Goal: Understand process/instructions: Learn about a topic

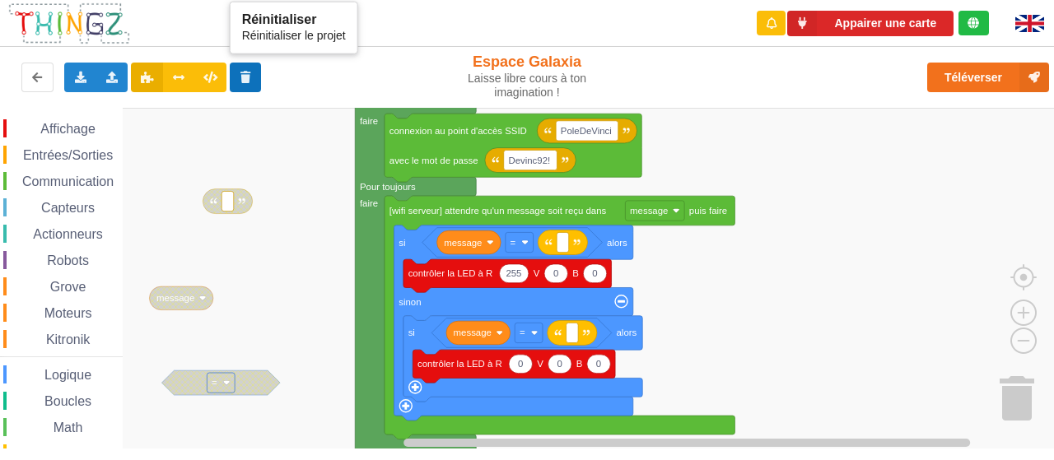
click at [249, 77] on icon at bounding box center [246, 77] width 14 height 10
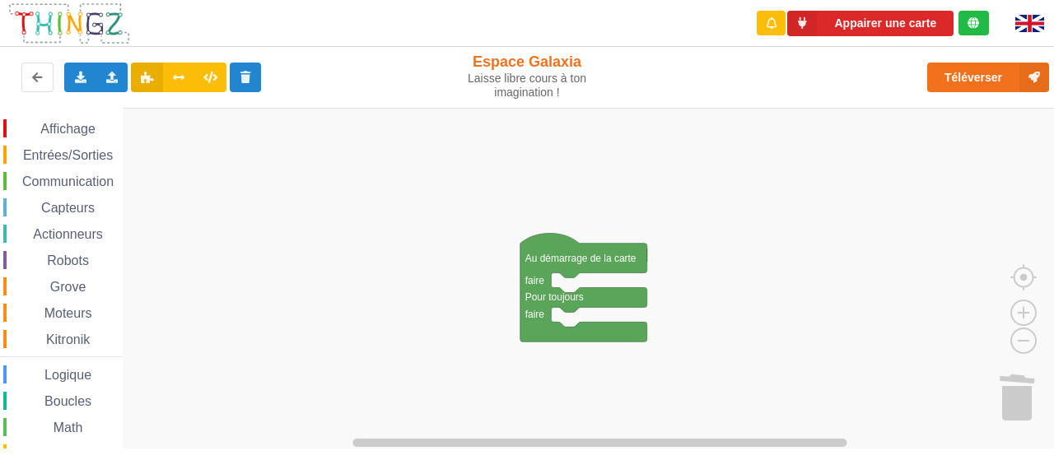
click at [86, 133] on span "Affichage" at bounding box center [67, 129] width 59 height 14
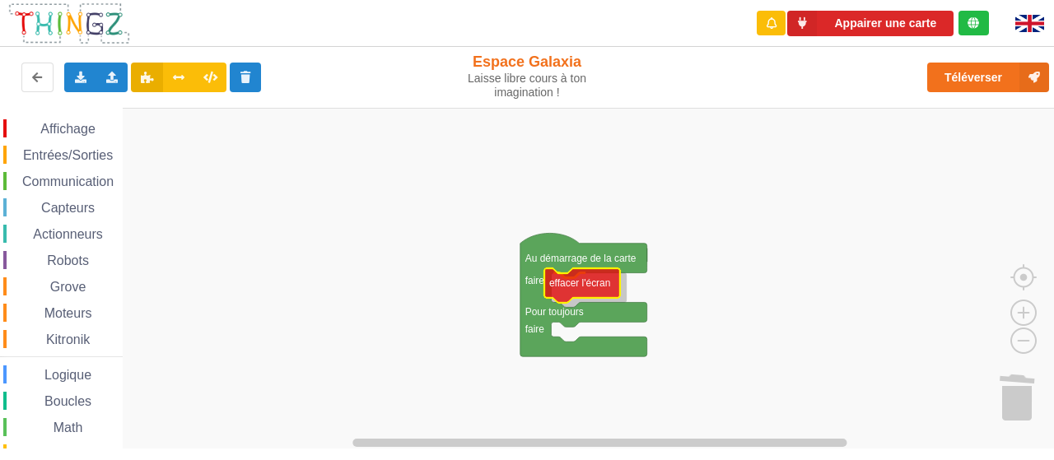
click at [598, 288] on div "Affichage Entrées/Sorties Communication Capteurs Actionneurs Robots Grove Moteu…" at bounding box center [532, 278] width 1065 height 341
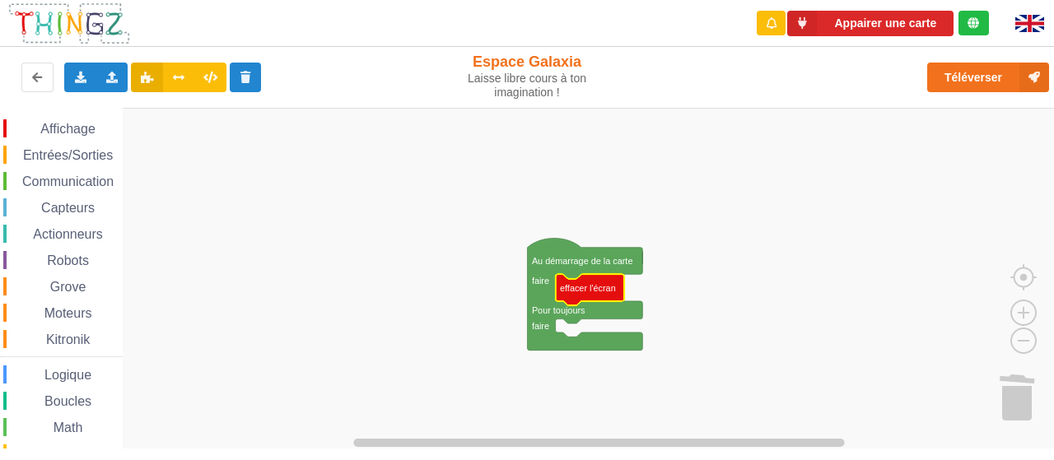
click at [92, 126] on span "Affichage" at bounding box center [67, 129] width 59 height 14
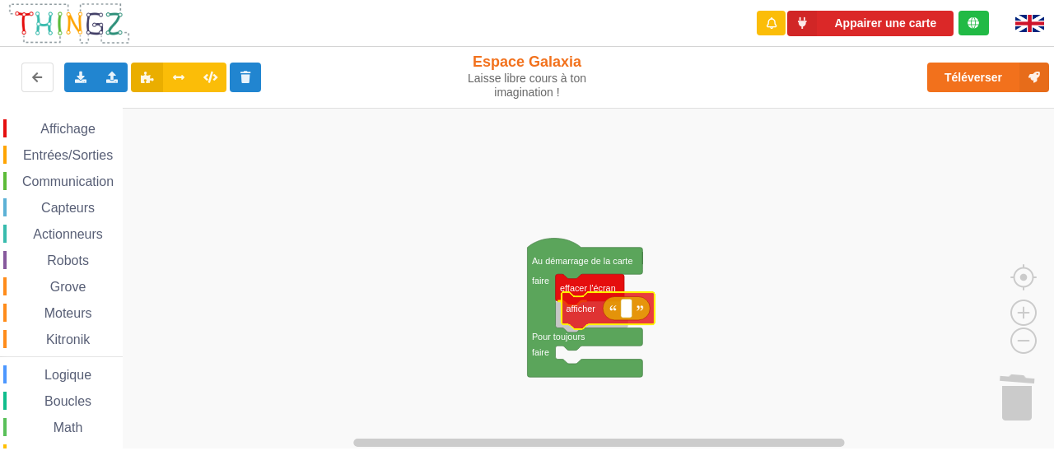
click at [588, 318] on div "Affichage Entrées/Sorties Communication Capteurs Actionneurs Robots Grove Moteu…" at bounding box center [532, 278] width 1065 height 341
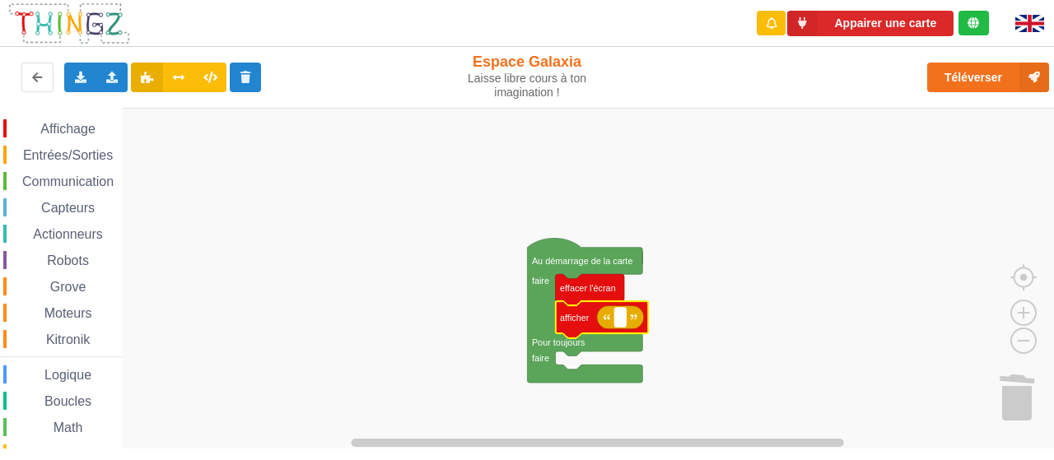
click at [626, 324] on rect "Espace de travail de Blocky" at bounding box center [620, 317] width 12 height 19
type input "Position de l'on"
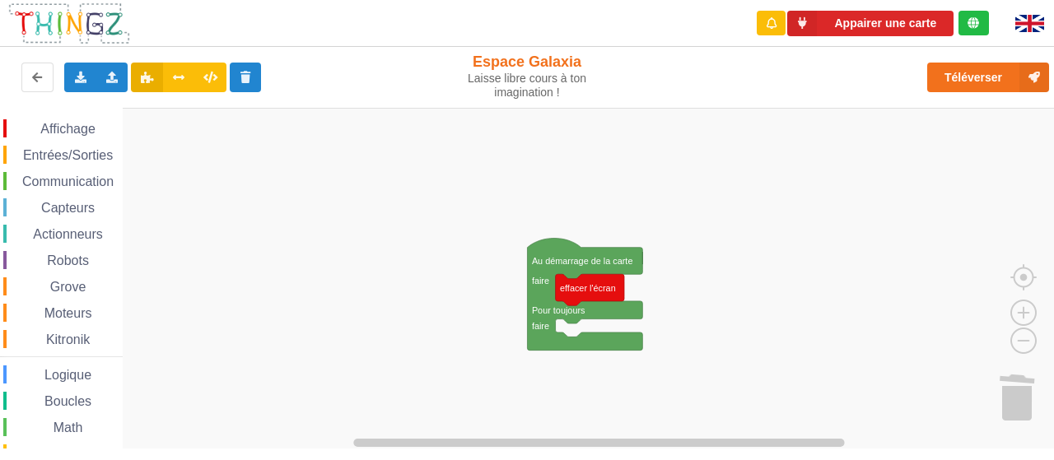
click at [596, 295] on icon "Espace de travail de Blocky" at bounding box center [590, 289] width 68 height 31
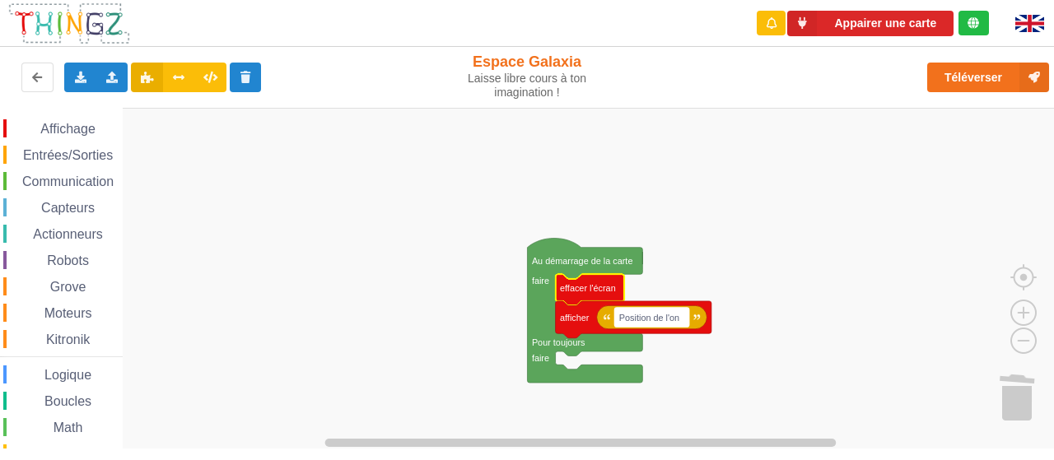
click at [684, 319] on rect "Espace de travail de Blocky" at bounding box center [651, 317] width 74 height 19
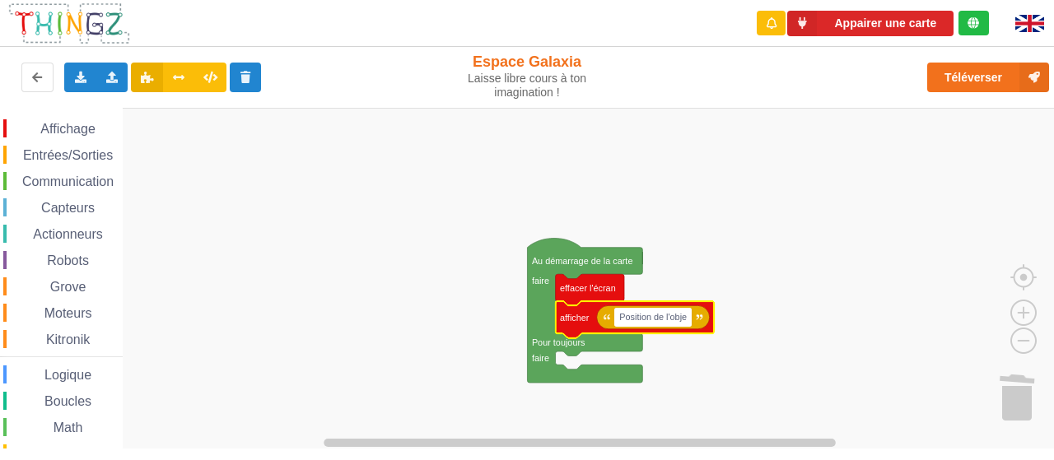
type input "Position de l'objet"
click at [74, 177] on span "Communication" at bounding box center [68, 181] width 96 height 14
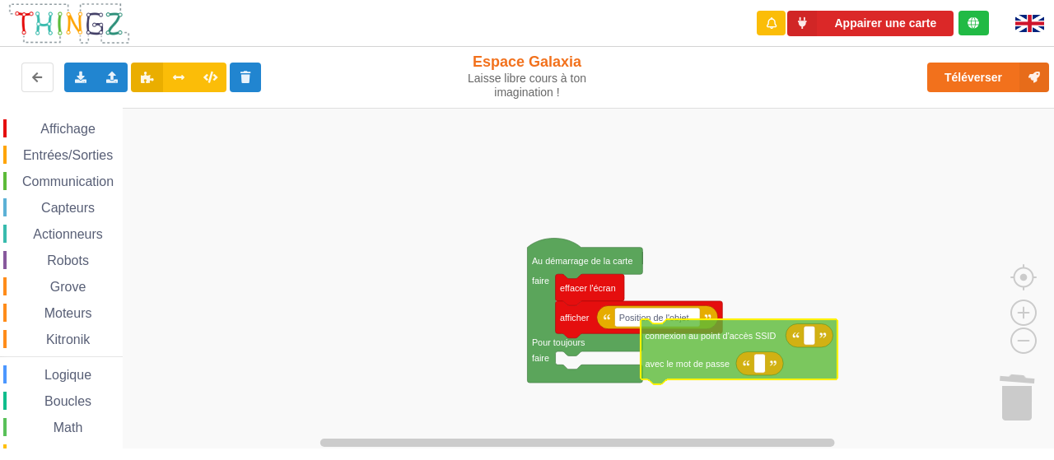
click at [706, 374] on div "Affichage Entrées/Sorties Communication Capteurs Actionneurs Robots Grove Moteu…" at bounding box center [532, 278] width 1065 height 341
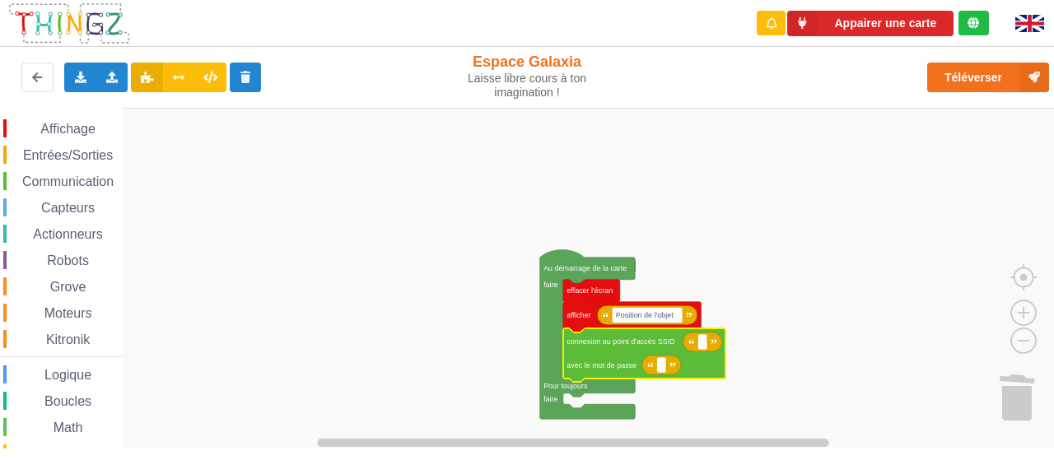
click at [82, 154] on span "Entrées/Sorties" at bounding box center [68, 155] width 95 height 14
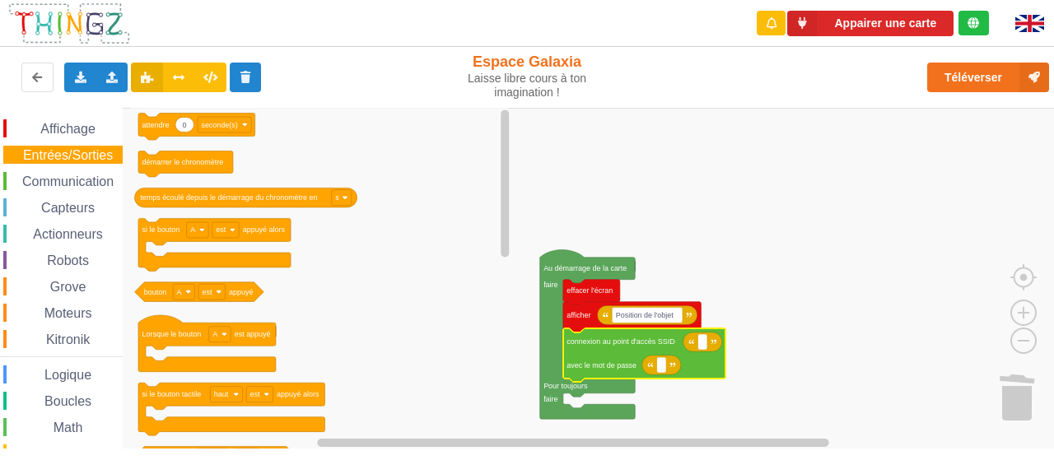
click at [72, 283] on span "Grove" at bounding box center [68, 287] width 41 height 14
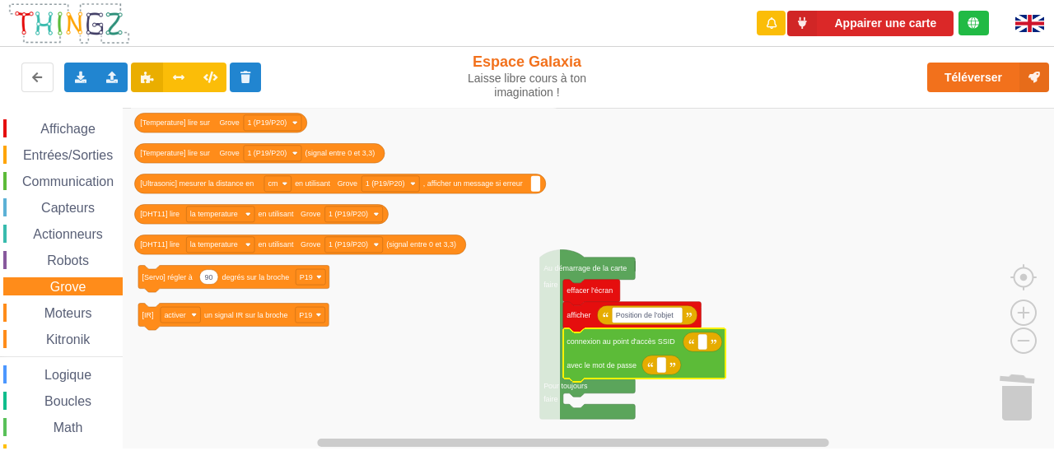
click at [72, 310] on span "Moteurs" at bounding box center [68, 313] width 53 height 14
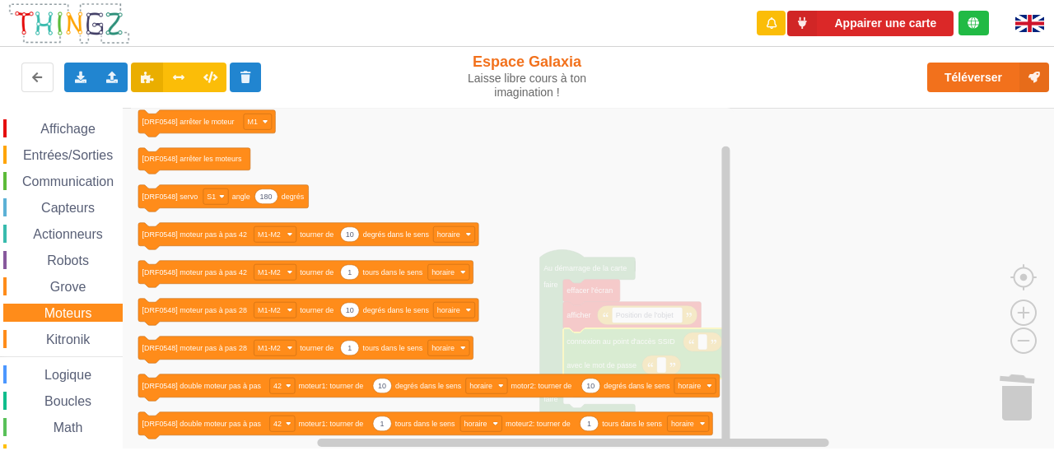
click at [84, 340] on span "Kitronik" at bounding box center [68, 340] width 49 height 14
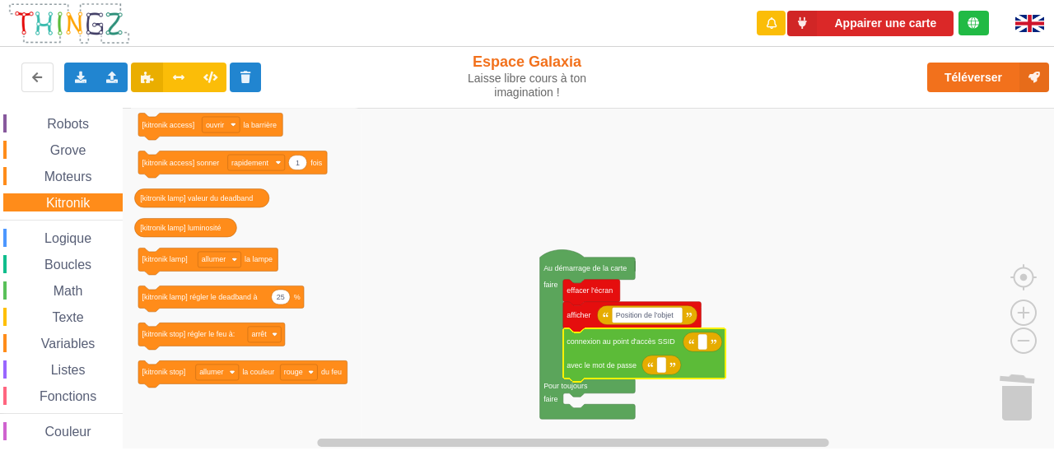
scroll to position [138, 0]
click at [82, 234] on span "Logique" at bounding box center [68, 237] width 52 height 14
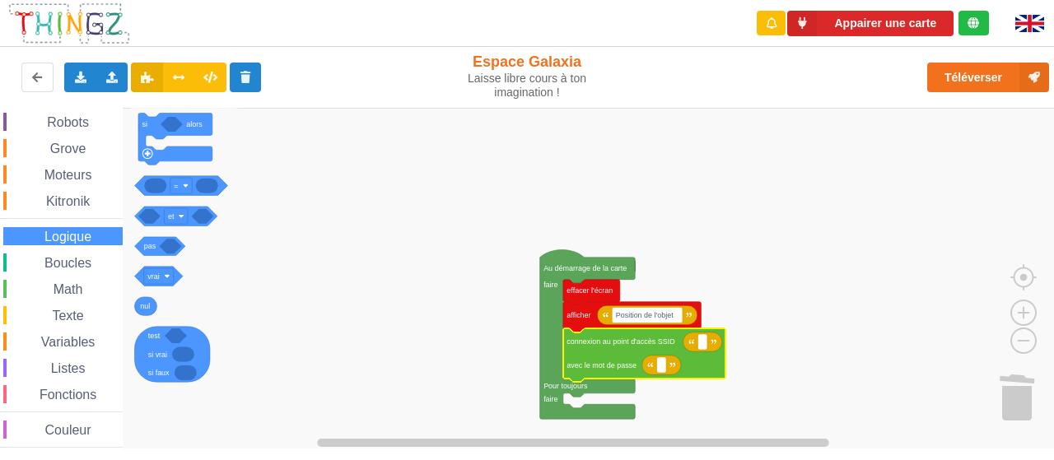
click at [77, 254] on div "Boucles" at bounding box center [62, 263] width 119 height 18
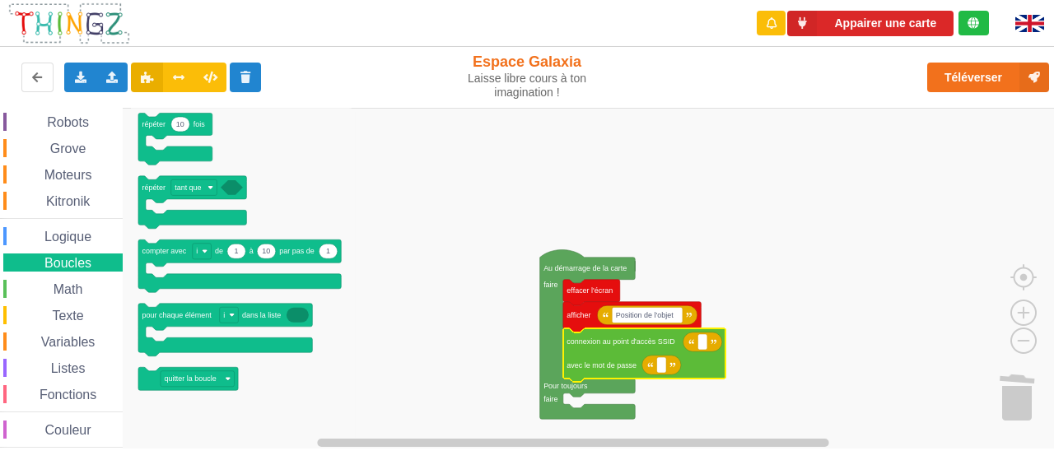
click at [65, 314] on span "Texte" at bounding box center [67, 316] width 36 height 14
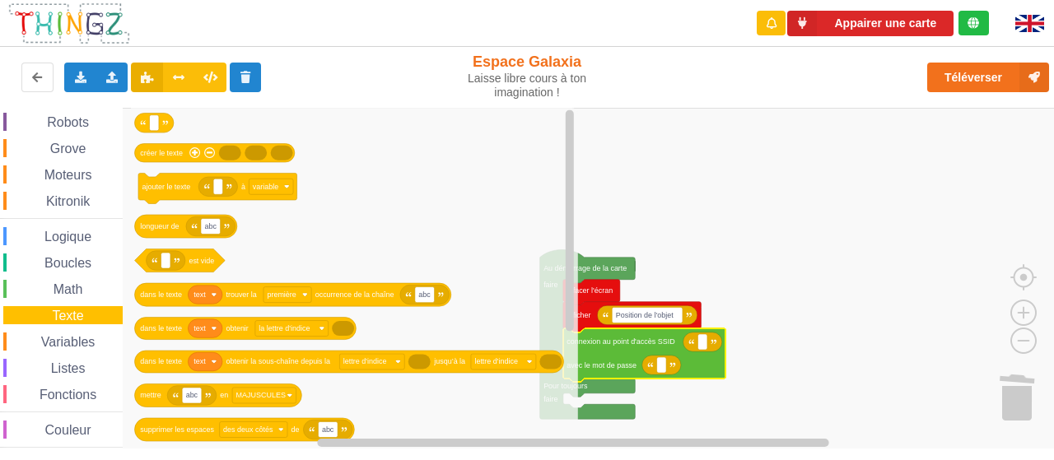
click at [75, 338] on span "Variables" at bounding box center [68, 342] width 59 height 14
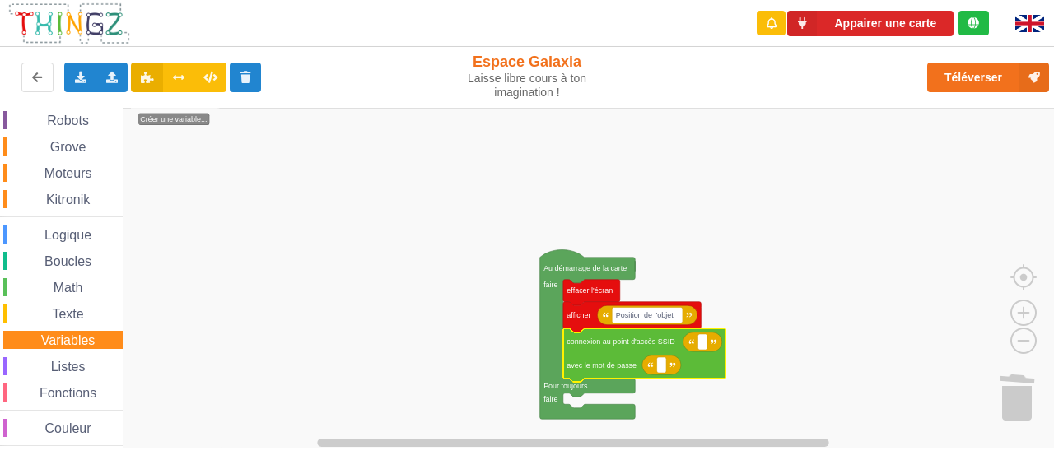
scroll to position [141, 0]
click at [65, 311] on span "Texte" at bounding box center [67, 313] width 36 height 14
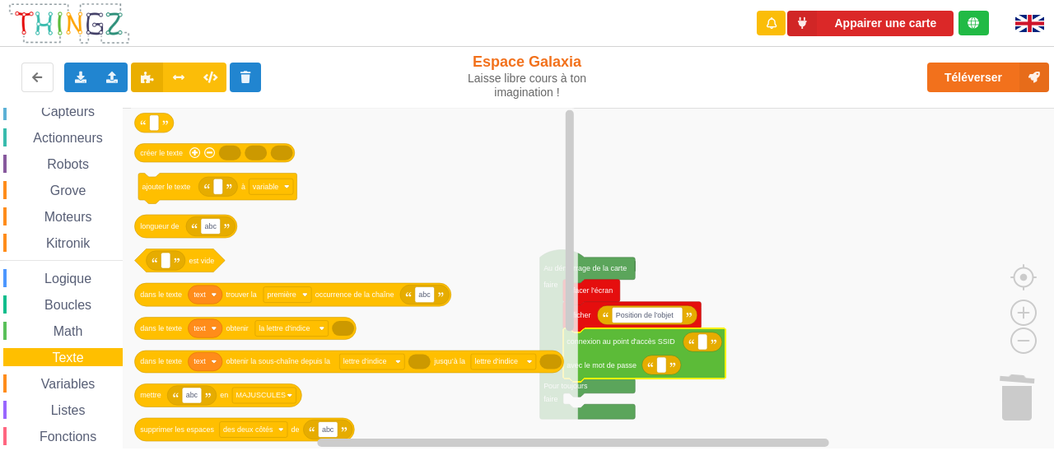
scroll to position [95, 0]
click at [75, 240] on span "Kitronik" at bounding box center [68, 245] width 49 height 14
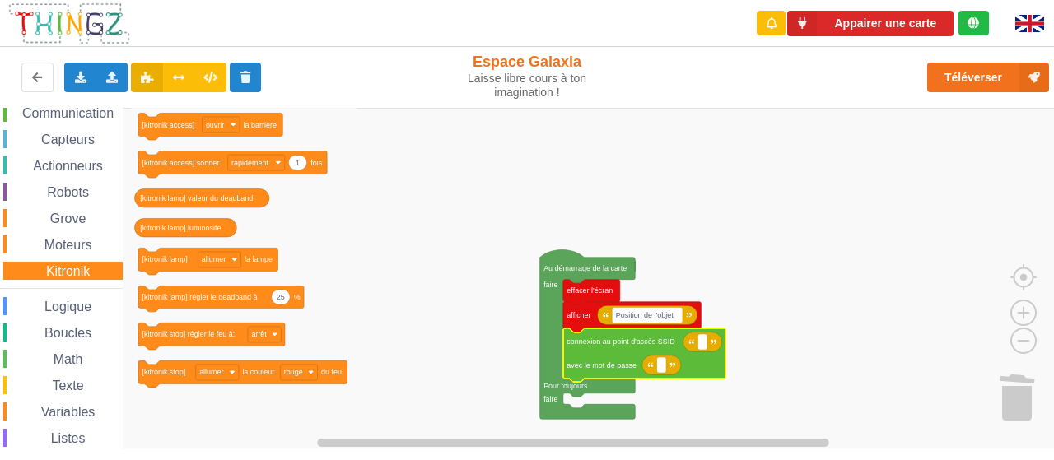
scroll to position [67, 0]
click at [65, 248] on span "Moteurs" at bounding box center [68, 247] width 53 height 14
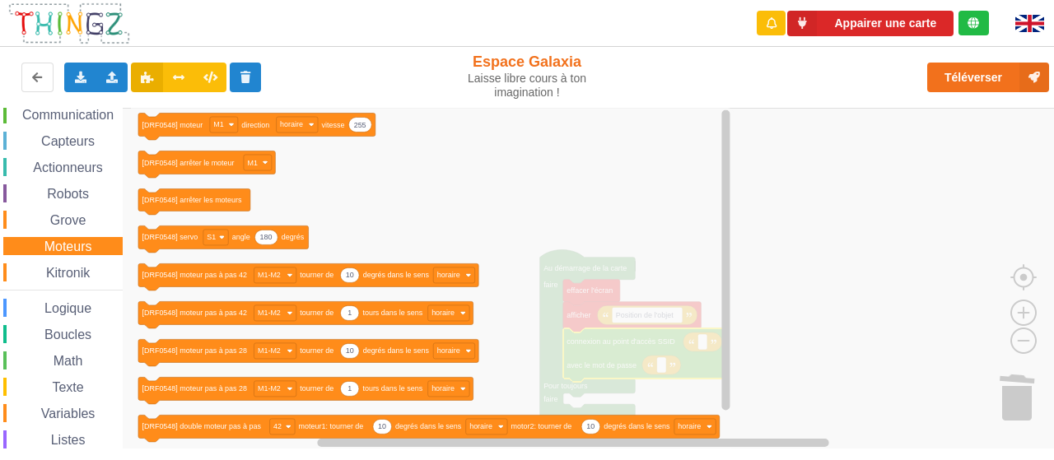
click at [61, 218] on span "Grove" at bounding box center [68, 220] width 41 height 14
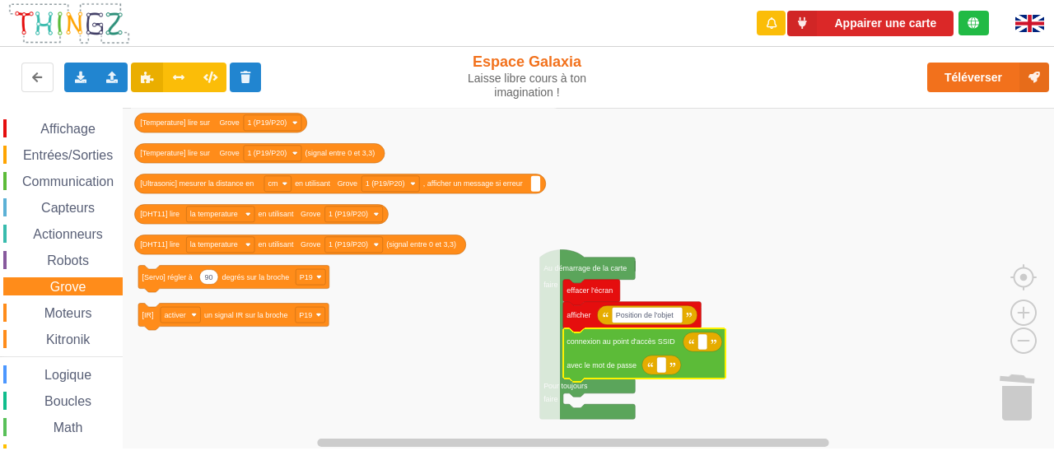
scroll to position [143, 0]
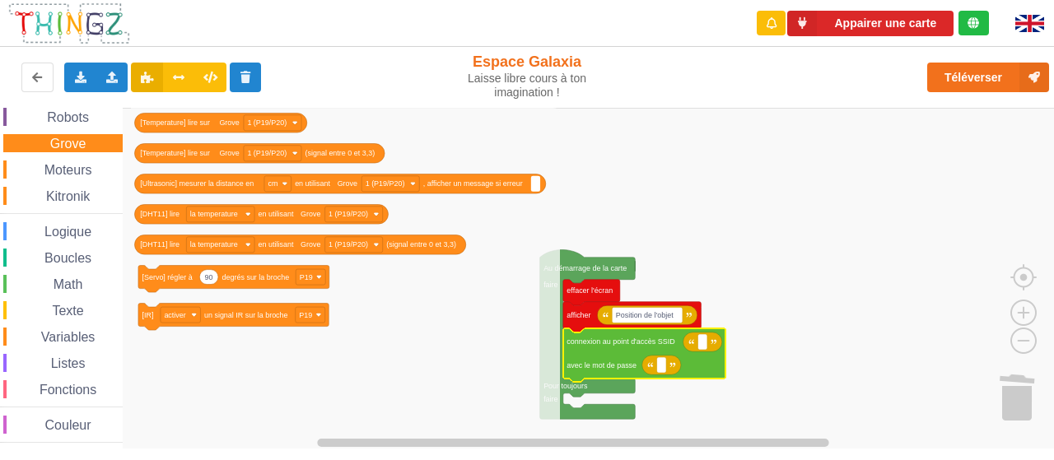
click at [78, 343] on span "Variables" at bounding box center [68, 337] width 59 height 14
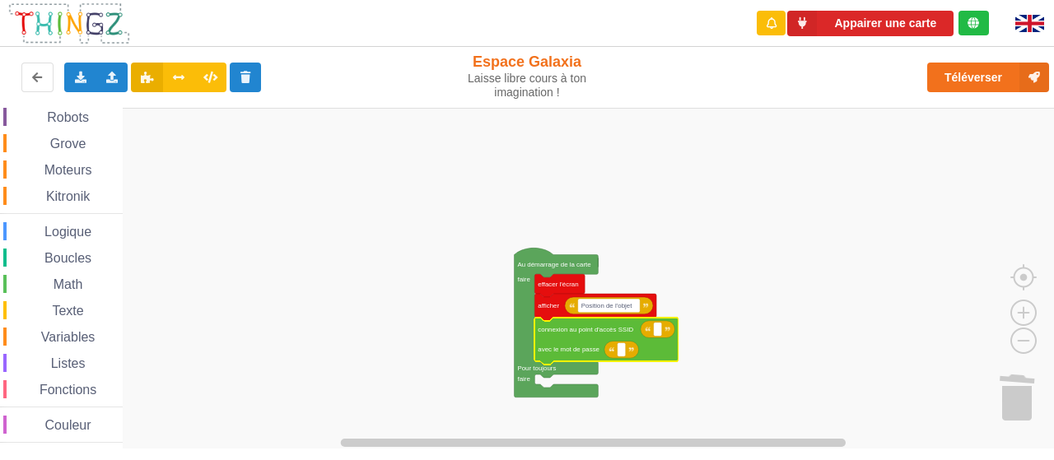
click at [69, 338] on span "Variables" at bounding box center [68, 337] width 59 height 14
click at [71, 336] on span "Variables" at bounding box center [68, 337] width 59 height 14
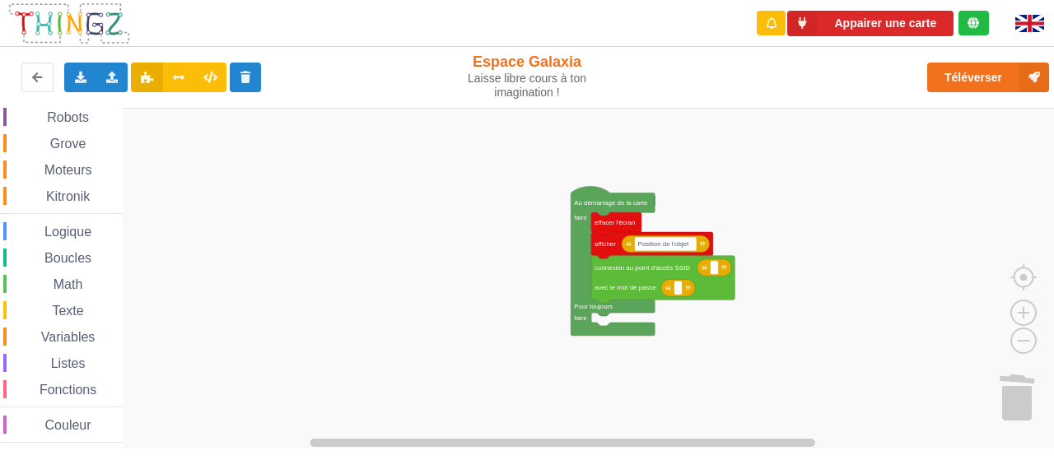
click at [403, 175] on div "Affichage Entrées/Sorties Communication Capteurs Actionneurs Robots Grove Moteu…" at bounding box center [532, 278] width 1065 height 341
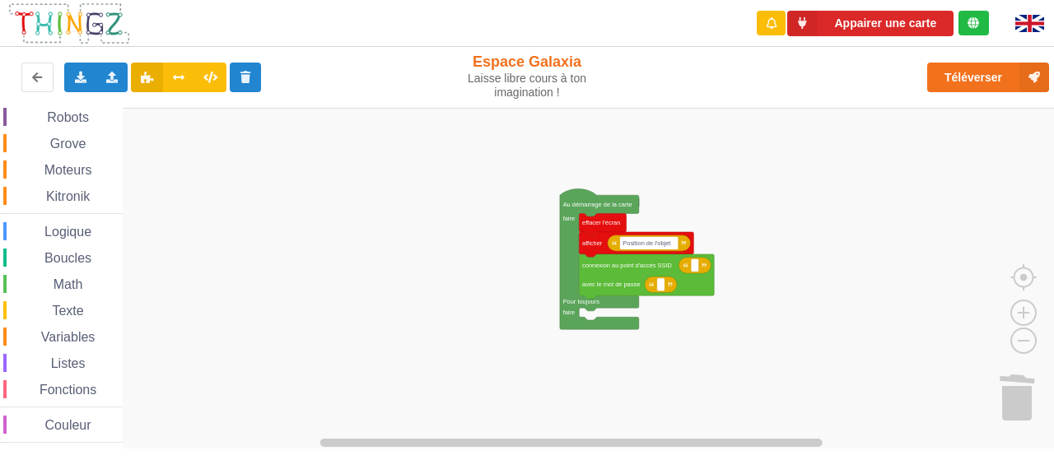
click at [40, 333] on span "Variables" at bounding box center [68, 337] width 59 height 14
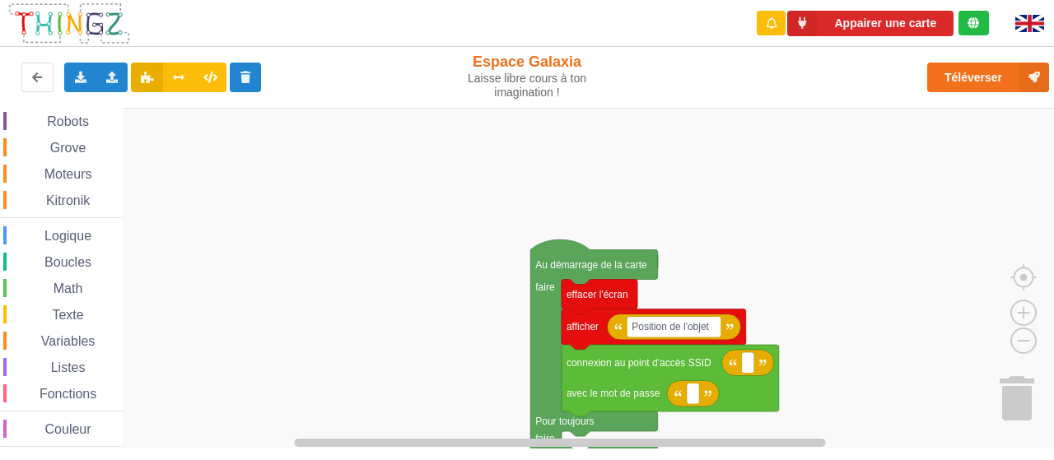
scroll to position [140, 0]
click at [74, 340] on span "Variables" at bounding box center [68, 340] width 59 height 14
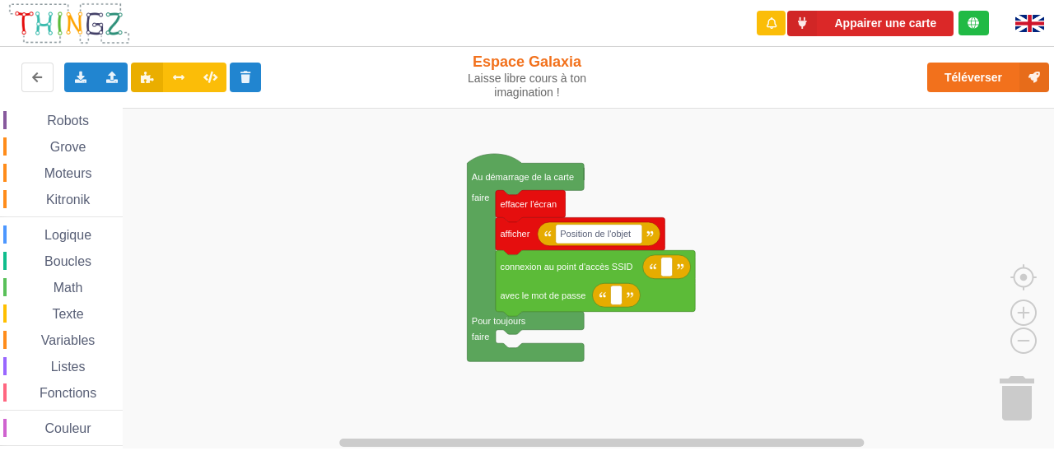
click at [382, 238] on div "Affichage Entrées/Sorties Communication Capteurs Actionneurs Robots Grove Moteu…" at bounding box center [532, 278] width 1065 height 341
click at [554, 337] on rect "Espace de travail de Blocky" at bounding box center [532, 279] width 1065 height 342
click at [534, 322] on icon "Espace de travail de Blocky" at bounding box center [525, 256] width 117 height 207
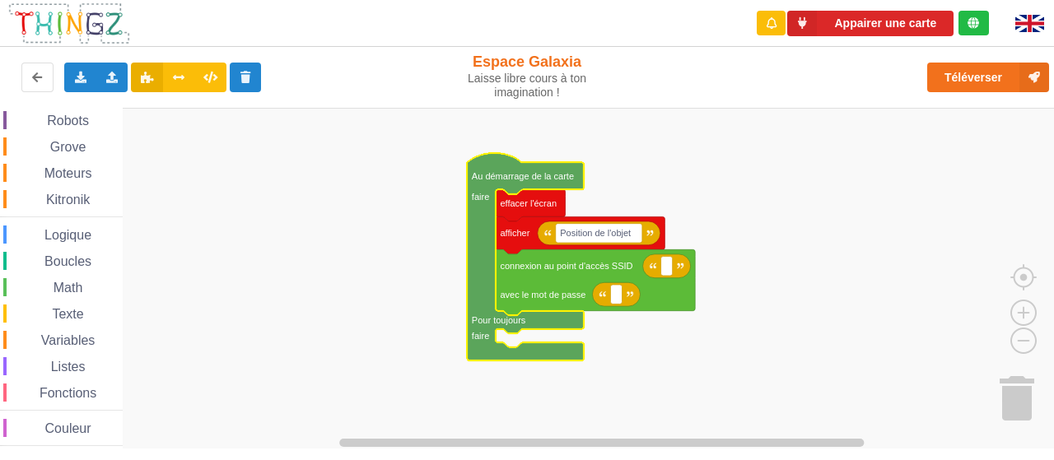
click at [79, 335] on span "Variables" at bounding box center [68, 340] width 59 height 14
click at [309, 258] on rect "Espace de travail de Blocky" at bounding box center [532, 279] width 1065 height 342
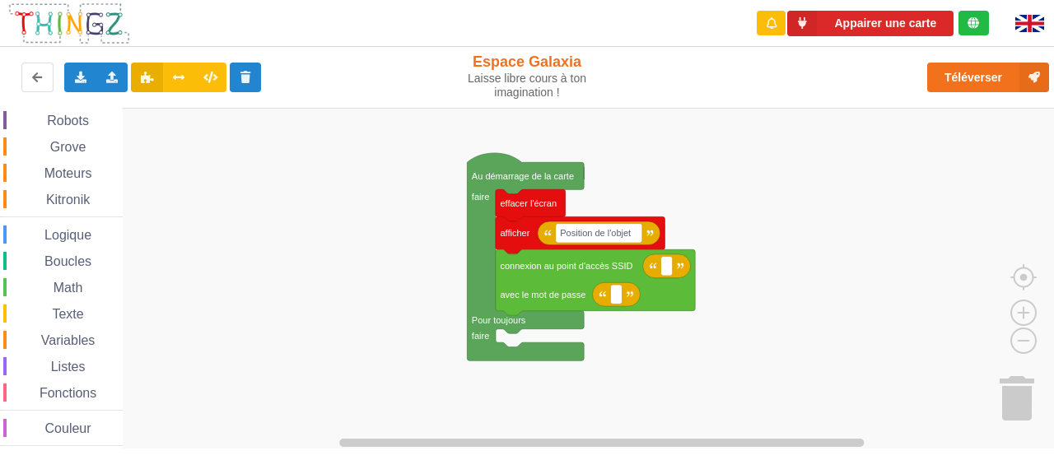
click at [68, 338] on span "Variables" at bounding box center [68, 340] width 59 height 14
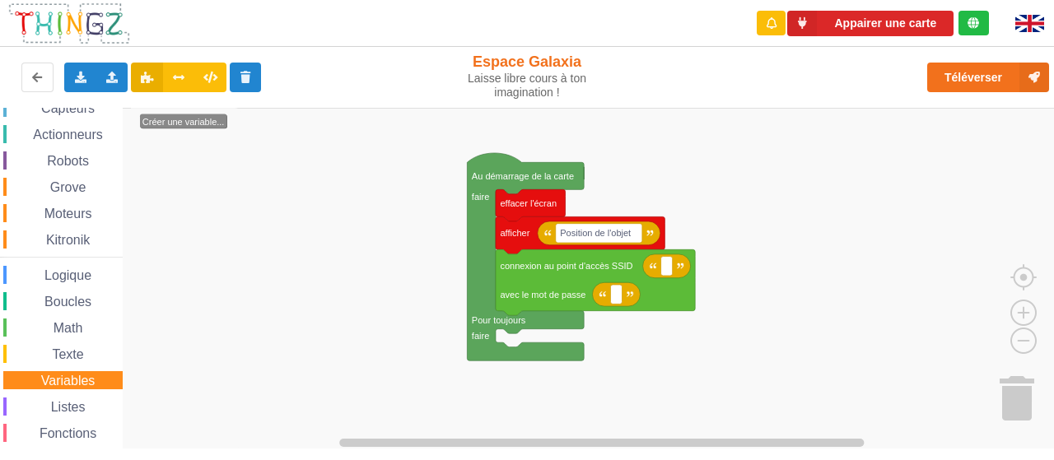
scroll to position [99, 0]
click at [72, 272] on span "Logique" at bounding box center [68, 276] width 52 height 14
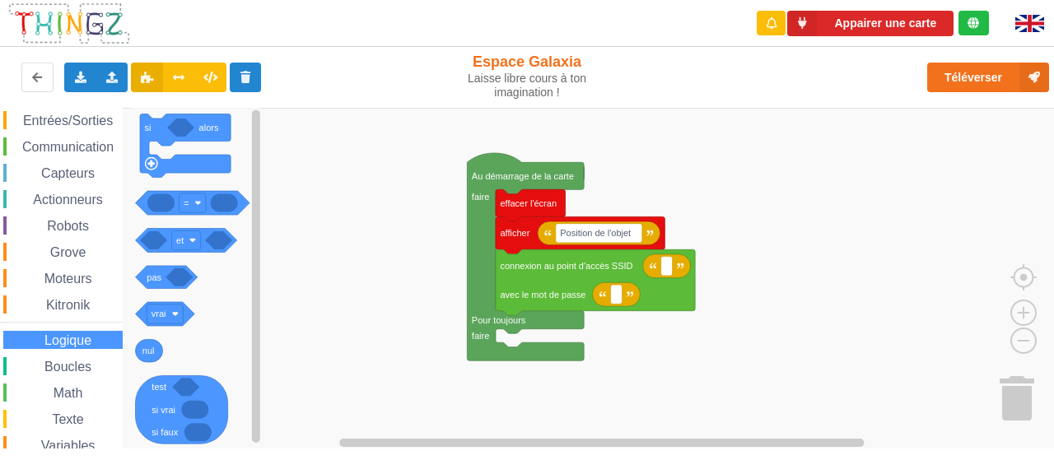
scroll to position [33, 0]
click at [72, 177] on span "Capteurs" at bounding box center [68, 175] width 58 height 14
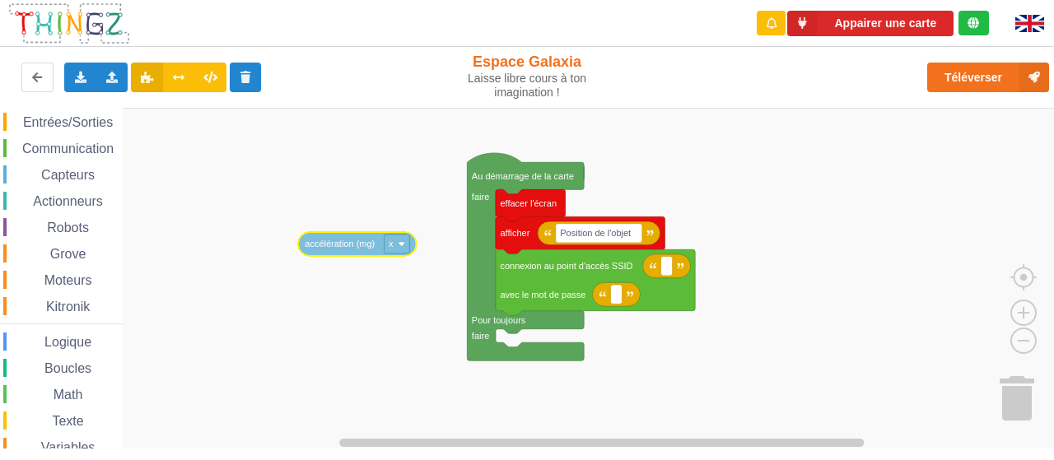
click at [361, 248] on div "Affichage Entrées/Sorties Communication Capteurs Actionneurs Robots Grove Moteu…" at bounding box center [532, 278] width 1065 height 341
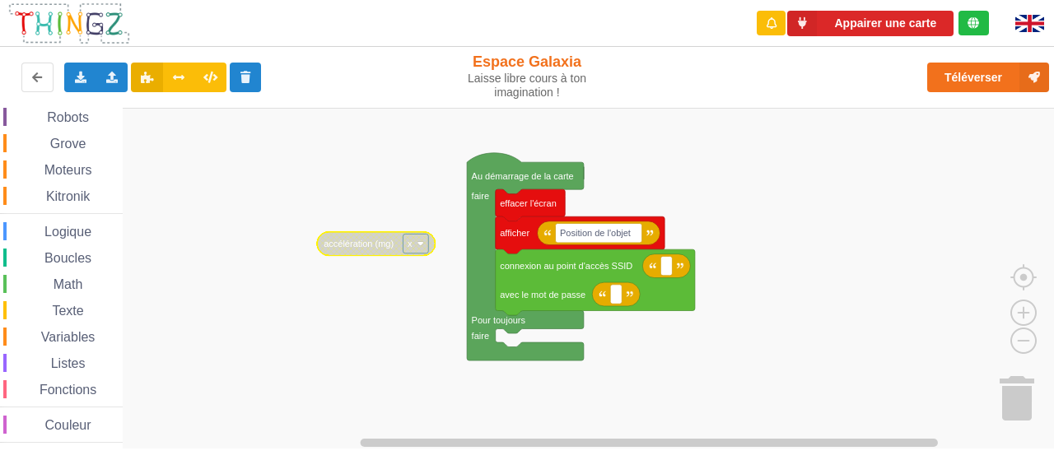
click at [54, 328] on div "Variables" at bounding box center [62, 337] width 119 height 18
click at [69, 197] on span "Kitronik" at bounding box center [68, 196] width 49 height 14
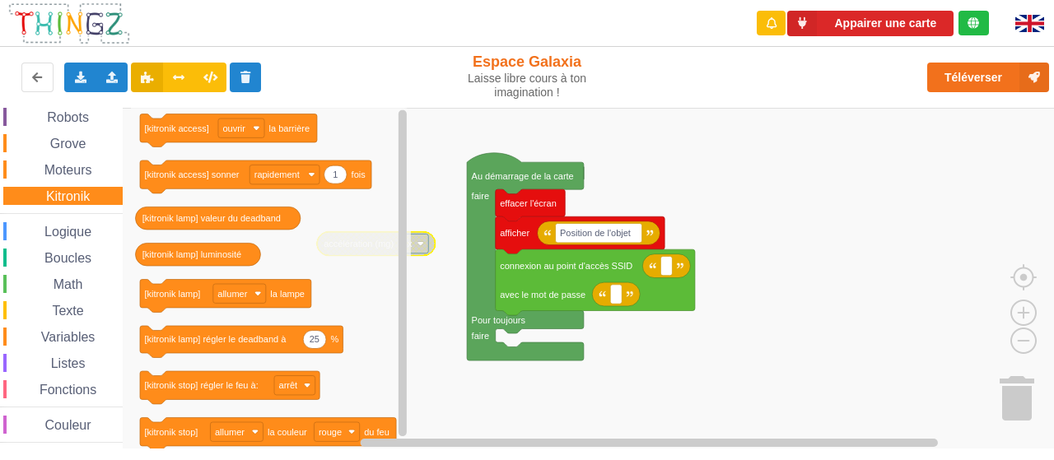
click at [76, 355] on div "Listes" at bounding box center [62, 363] width 119 height 18
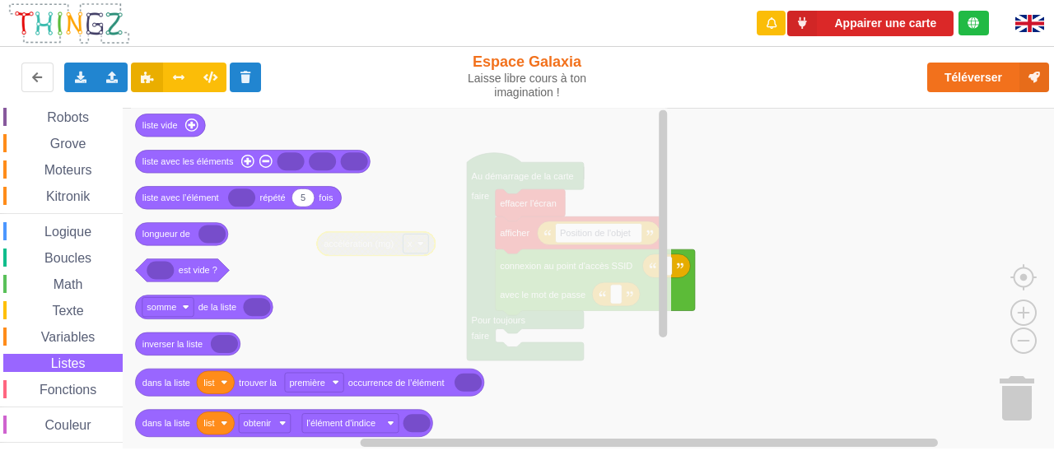
click at [78, 346] on div "Affichage Entrées/Sorties Communication Capteurs Actionneurs Robots Grove Moteu…" at bounding box center [61, 209] width 123 height 467
click at [81, 338] on span "Variables" at bounding box center [68, 337] width 59 height 14
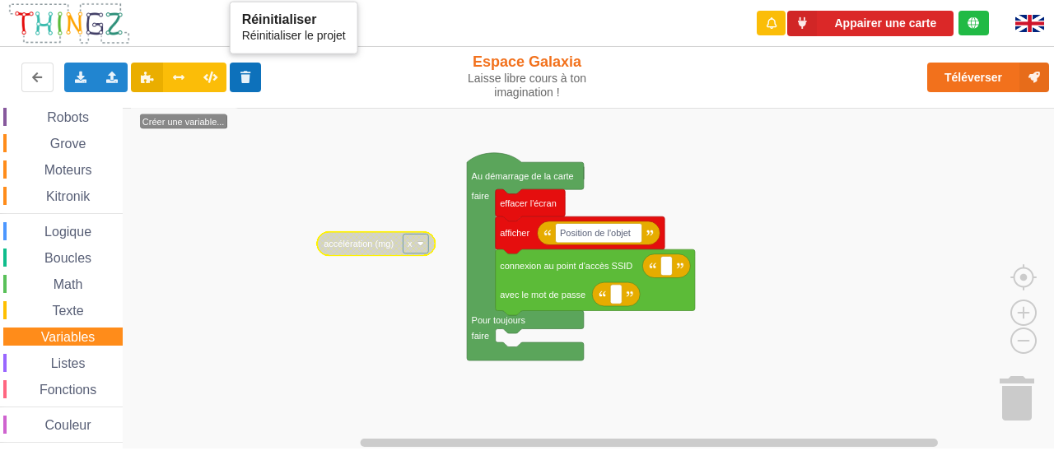
click at [245, 75] on icon at bounding box center [246, 77] width 14 height 10
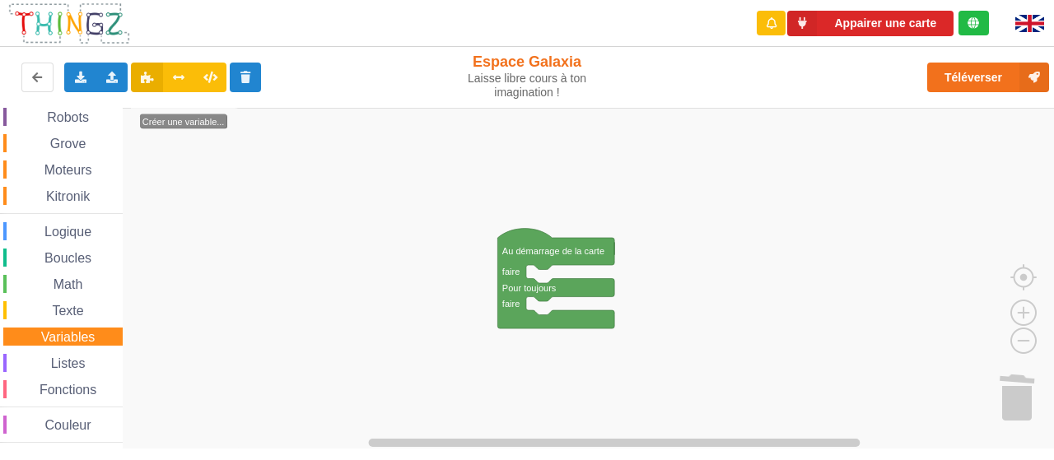
click at [79, 232] on span "Logique" at bounding box center [68, 232] width 52 height 14
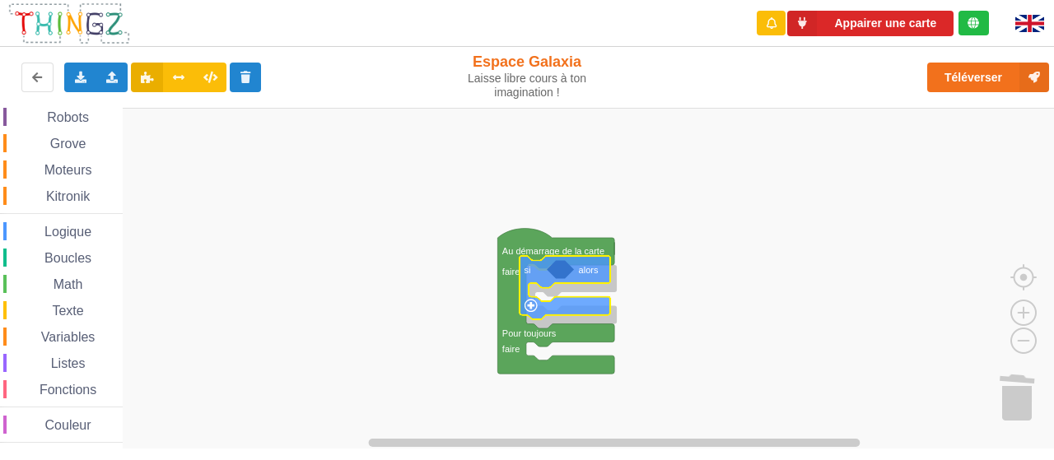
click at [579, 309] on div "Affichage Entrées/Sorties Communication Capteurs Actionneurs Robots Grove Moteu…" at bounding box center [532, 278] width 1065 height 341
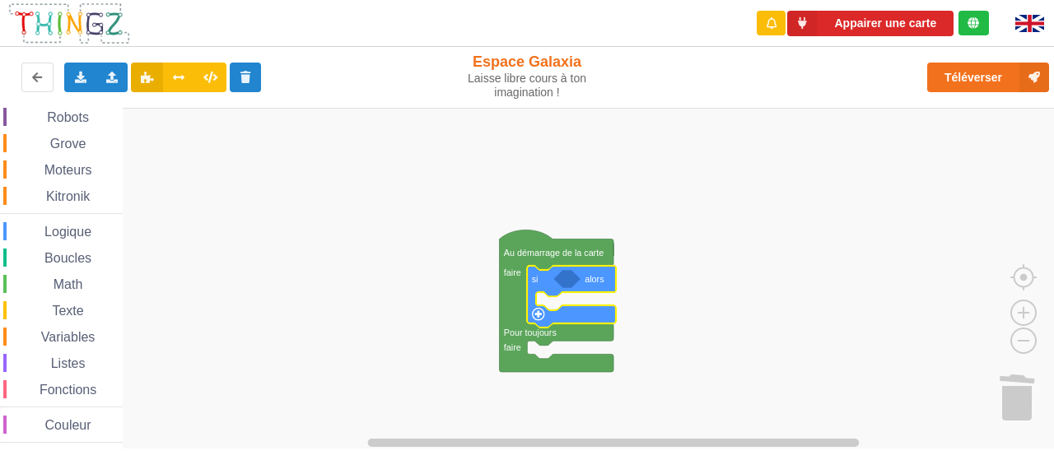
click at [63, 235] on span "Logique" at bounding box center [68, 232] width 52 height 14
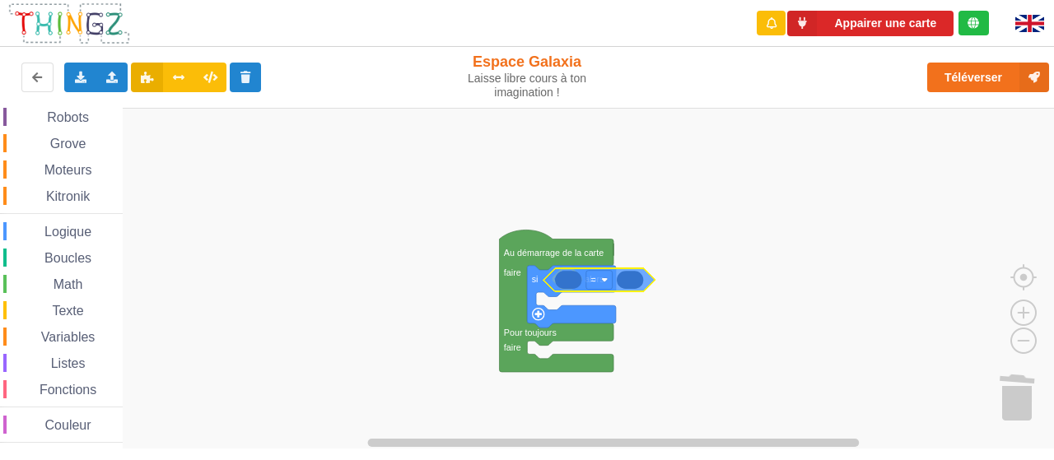
click at [635, 281] on div "Affichage Entrées/Sorties Communication Capteurs Actionneurs Robots Grove Moteu…" at bounding box center [532, 278] width 1065 height 341
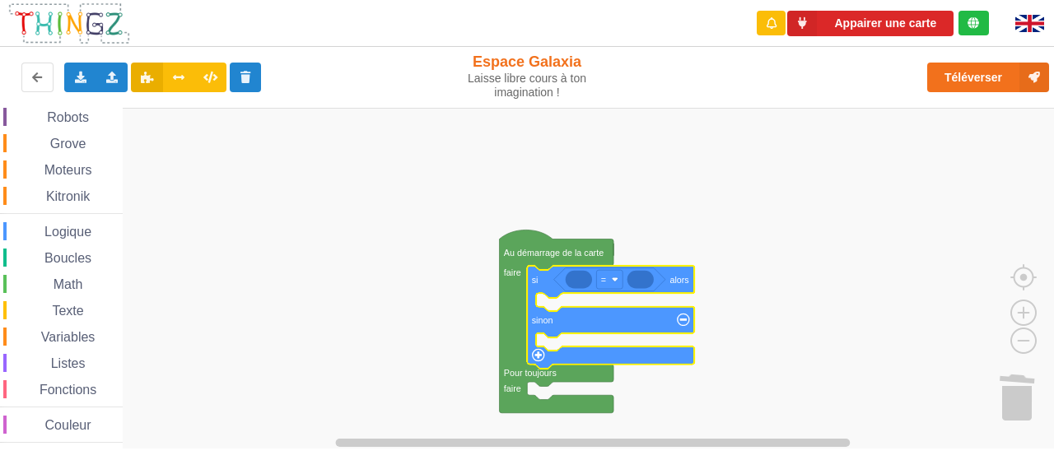
click at [79, 231] on span "Logique" at bounding box center [68, 232] width 52 height 14
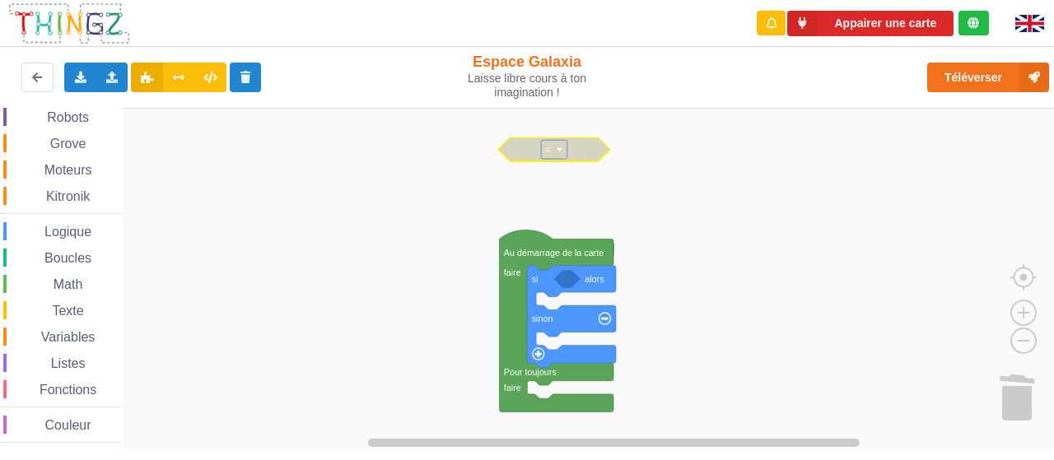
click at [83, 222] on div "Logique" at bounding box center [62, 231] width 119 height 18
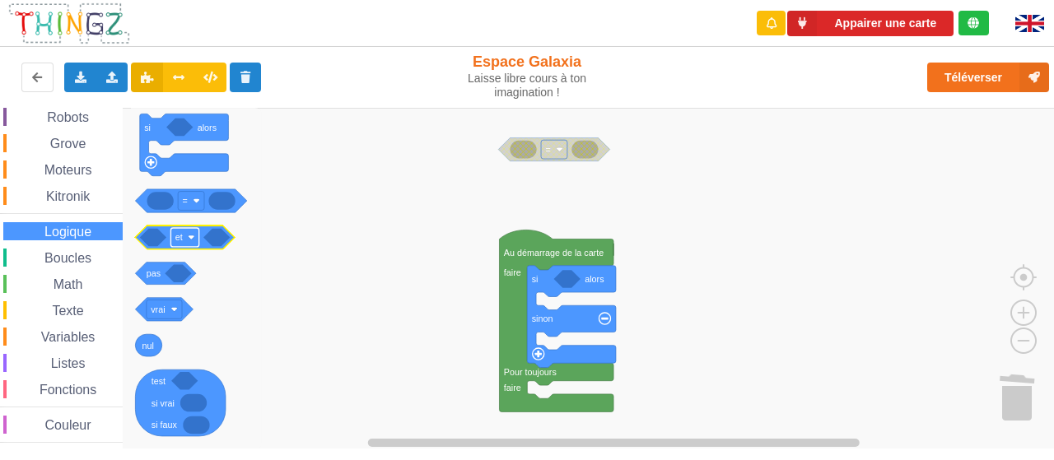
click at [196, 239] on rect "Espace de travail de Blocky" at bounding box center [184, 237] width 28 height 19
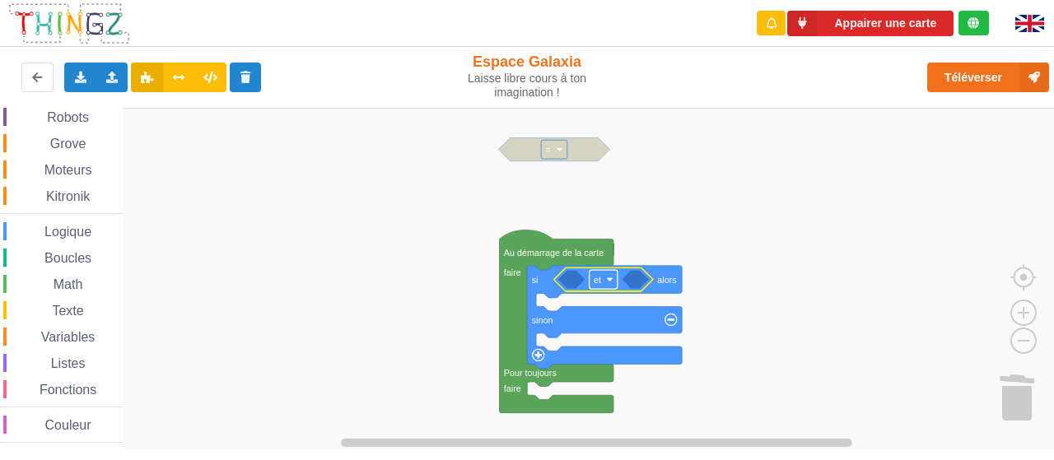
click at [609, 283] on rect "Espace de travail de Blocky" at bounding box center [603, 279] width 28 height 19
click at [611, 335] on div "ou" at bounding box center [608, 339] width 40 height 12
click at [563, 150] on rect "Espace de travail de Blocky" at bounding box center [554, 149] width 26 height 19
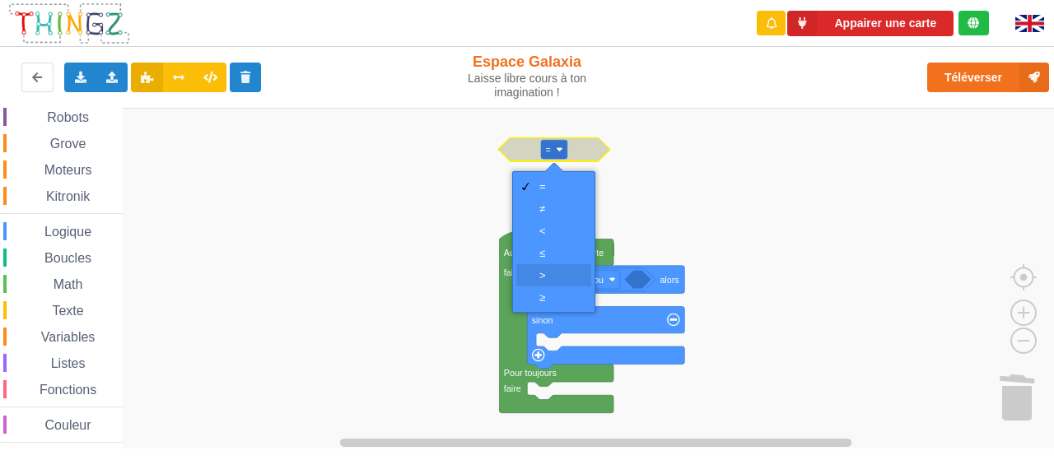
click at [558, 277] on div "‏>" at bounding box center [559, 275] width 40 height 12
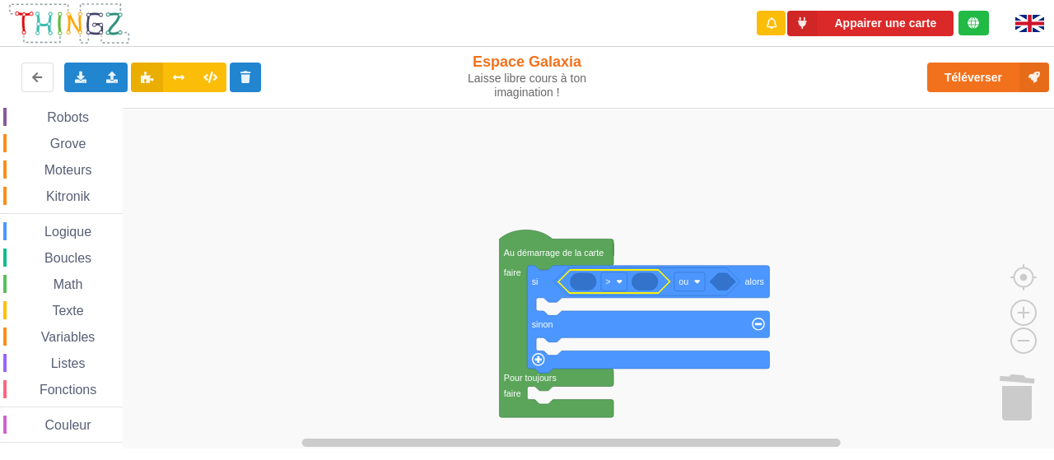
click at [59, 330] on span "Variables" at bounding box center [68, 337] width 59 height 14
click at [642, 277] on icon "Espace de travail de Blocky" at bounding box center [644, 281] width 26 height 18
click at [645, 285] on icon "Espace de travail de Blocky" at bounding box center [644, 281] width 26 height 18
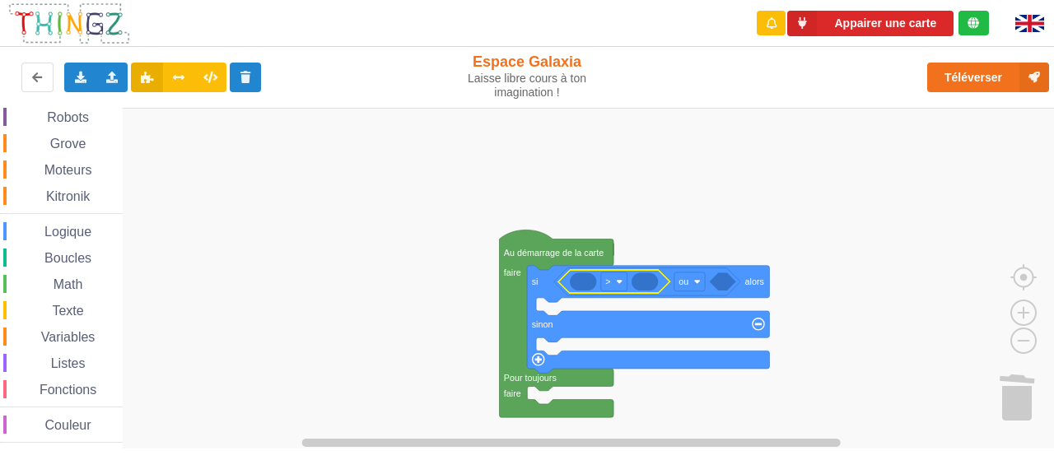
click at [645, 285] on icon "Espace de travail de Blocky" at bounding box center [644, 281] width 26 height 18
click at [661, 286] on icon "Espace de travail de Blocky" at bounding box center [613, 281] width 111 height 23
click at [69, 232] on span "Logique" at bounding box center [68, 232] width 52 height 14
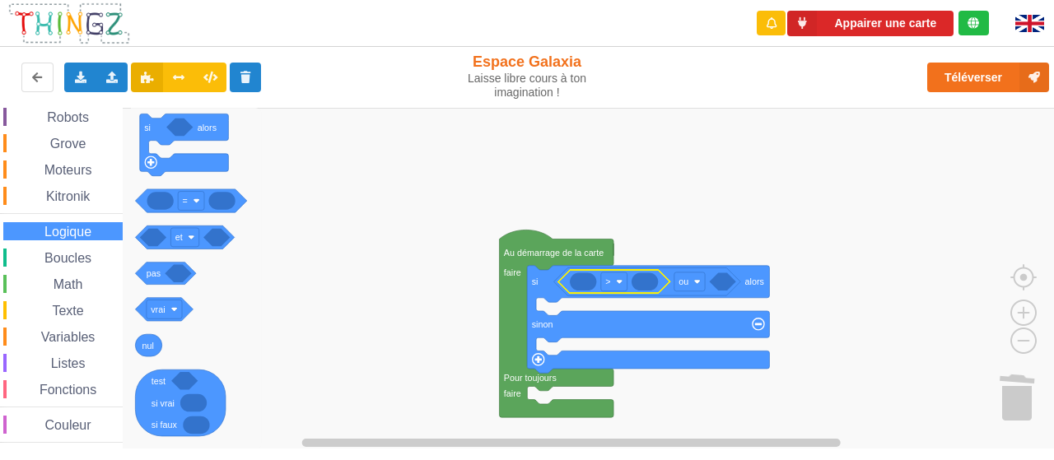
click at [584, 277] on icon "Espace de travail de Blocky" at bounding box center [583, 281] width 26 height 18
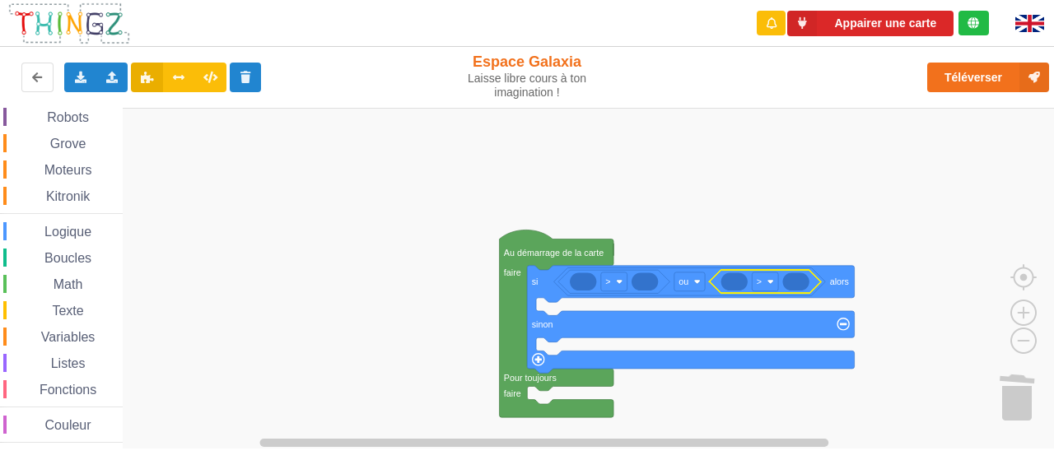
click at [573, 305] on rect "Espace de travail de Blocky" at bounding box center [532, 279] width 1065 height 342
click at [58, 285] on span "Math" at bounding box center [68, 284] width 35 height 14
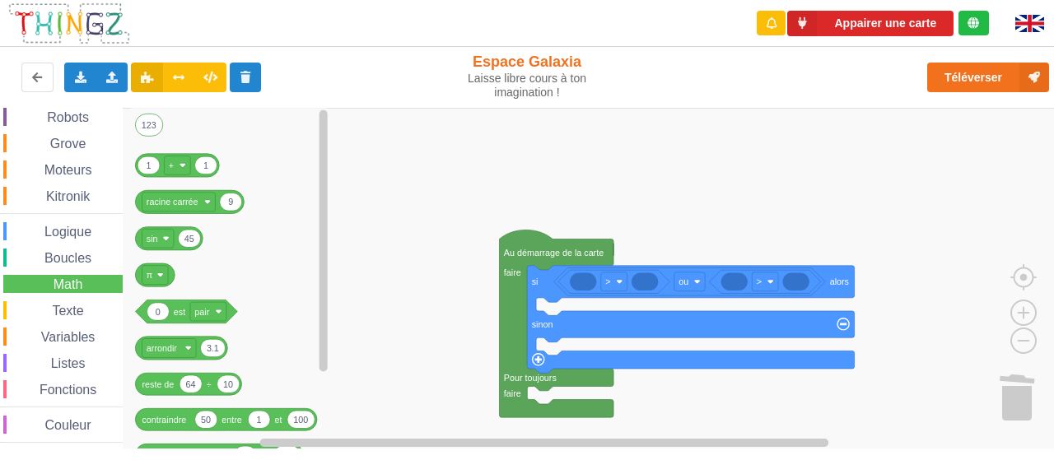
click at [80, 256] on span "Boucles" at bounding box center [68, 258] width 52 height 14
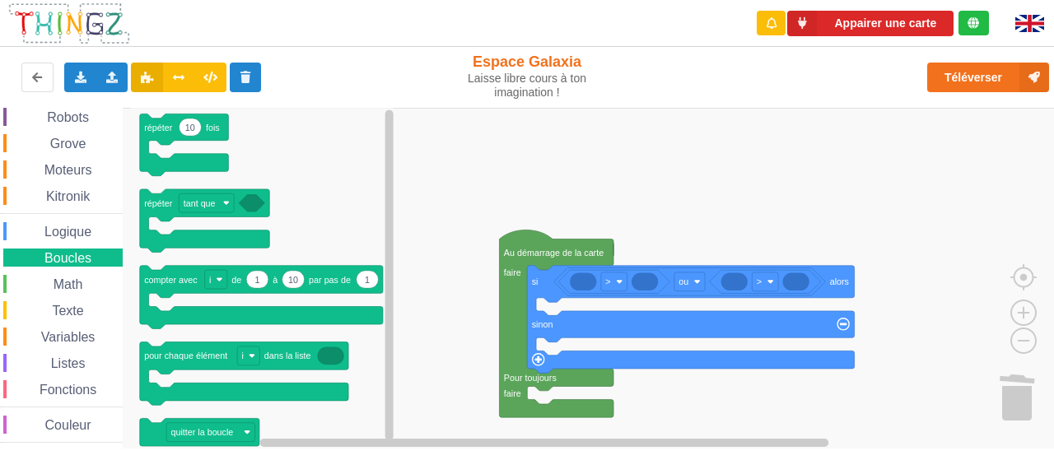
scroll to position [0, 0]
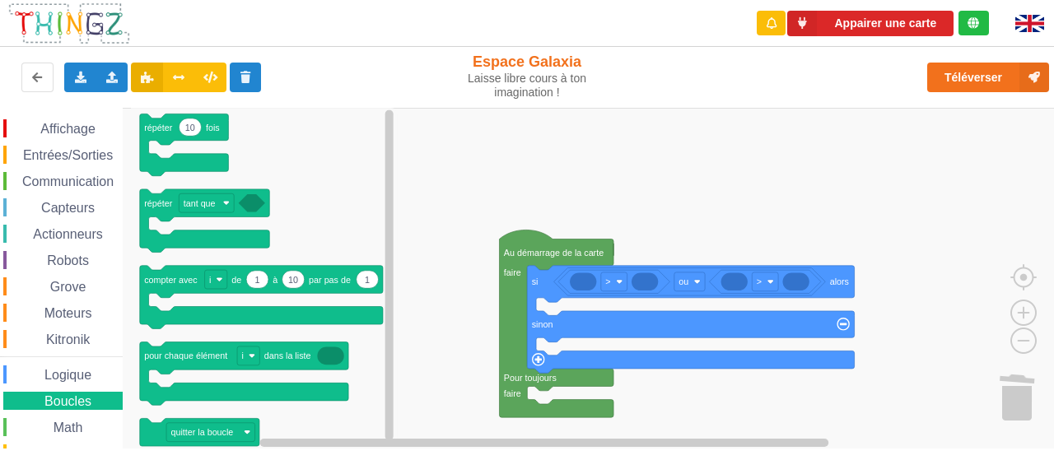
click at [76, 179] on span "Communication" at bounding box center [68, 181] width 96 height 14
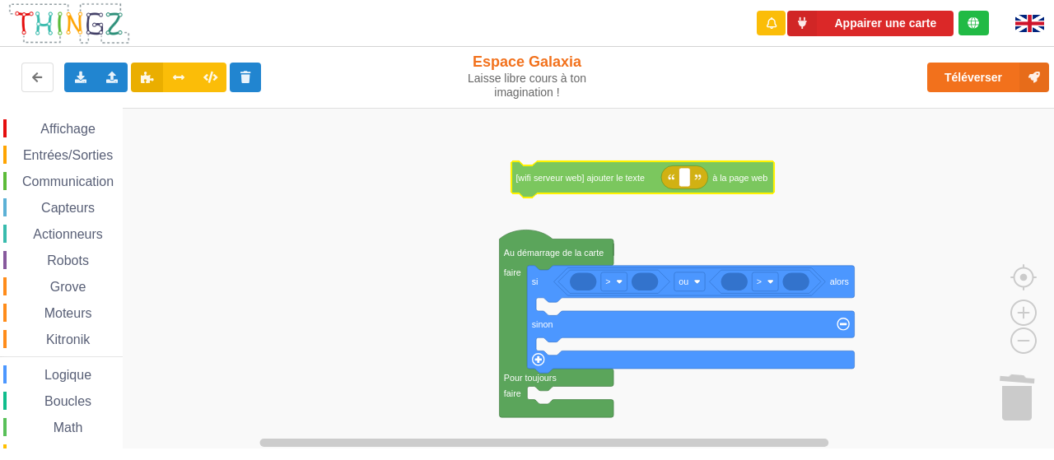
click at [733, 184] on div "Affichage Entrées/Sorties Communication Capteurs Actionneurs Robots Grove Moteu…" at bounding box center [532, 278] width 1065 height 341
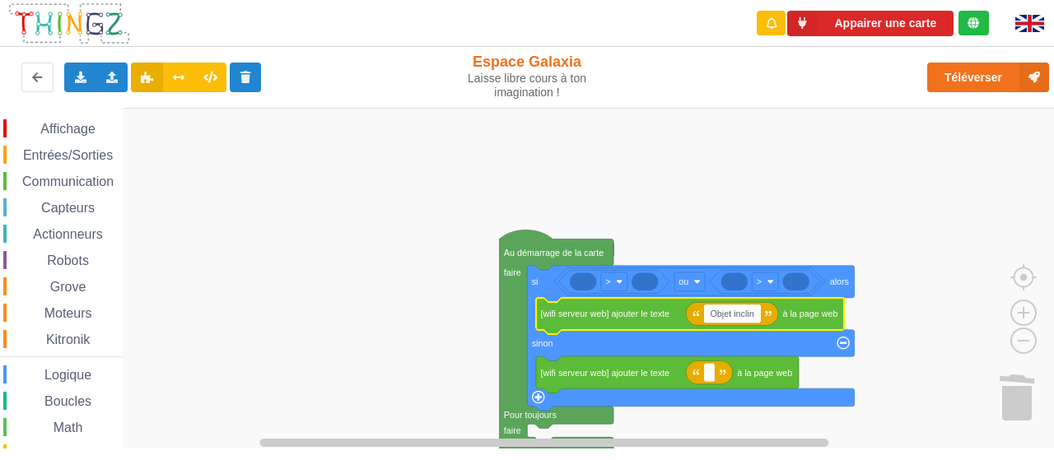
type input "Objet incliné"
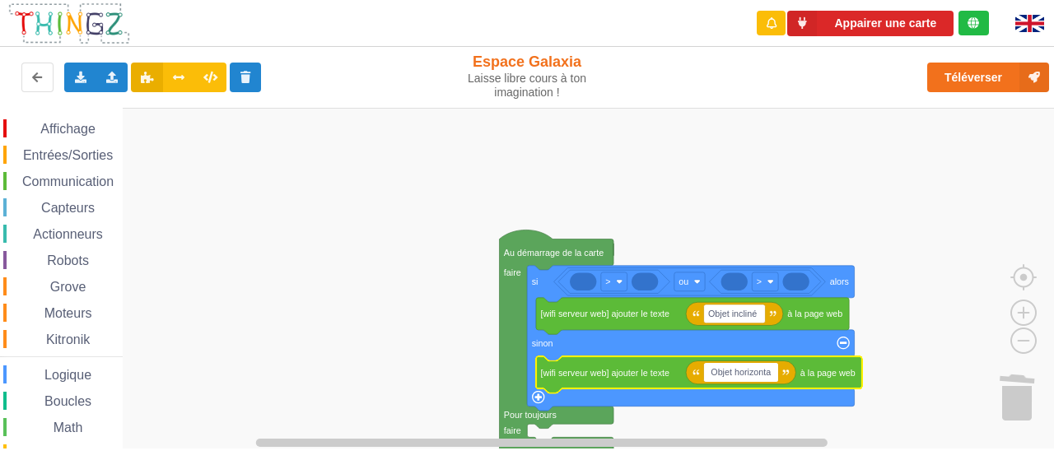
type input "Objet horizontal"
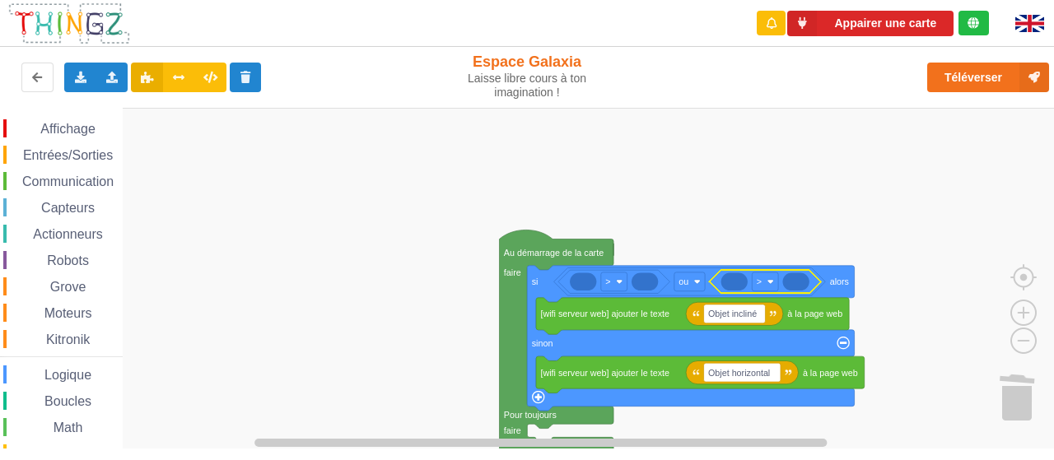
click at [798, 283] on icon "Espace de travail de Blocky" at bounding box center [795, 281] width 26 height 18
click at [69, 155] on span "Entrées/Sorties" at bounding box center [68, 155] width 95 height 14
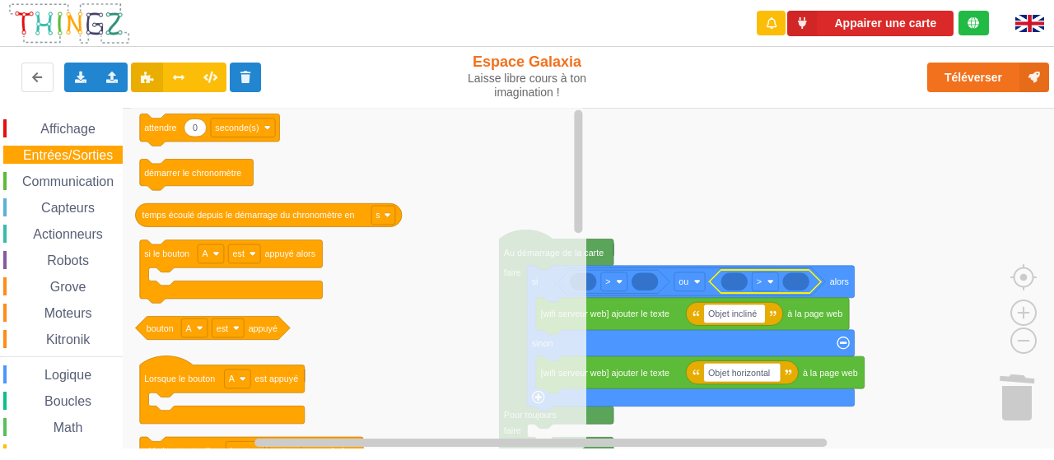
scroll to position [99, 0]
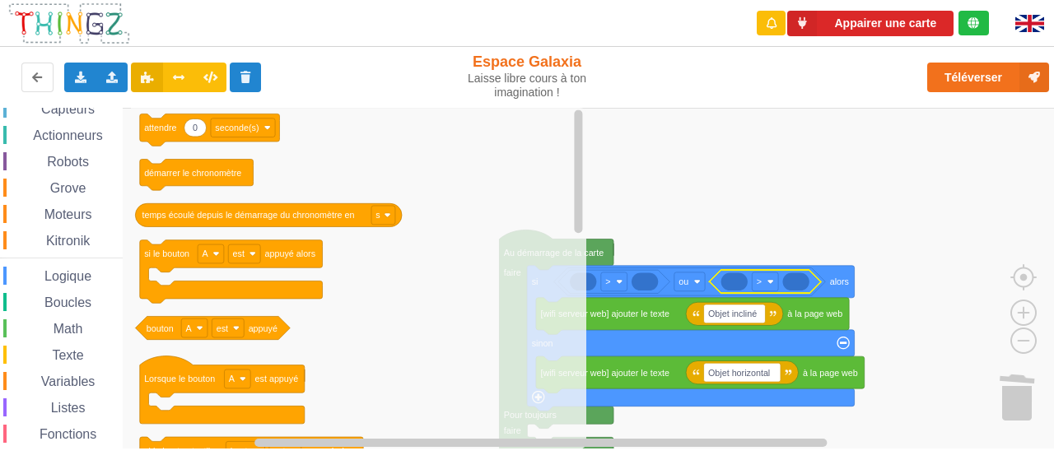
click at [74, 379] on span "Variables" at bounding box center [68, 381] width 59 height 14
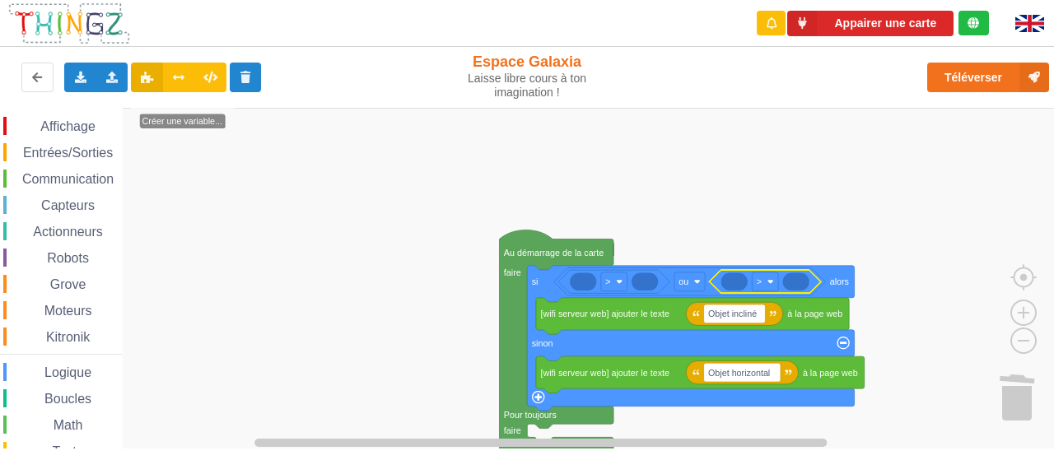
scroll to position [1, 0]
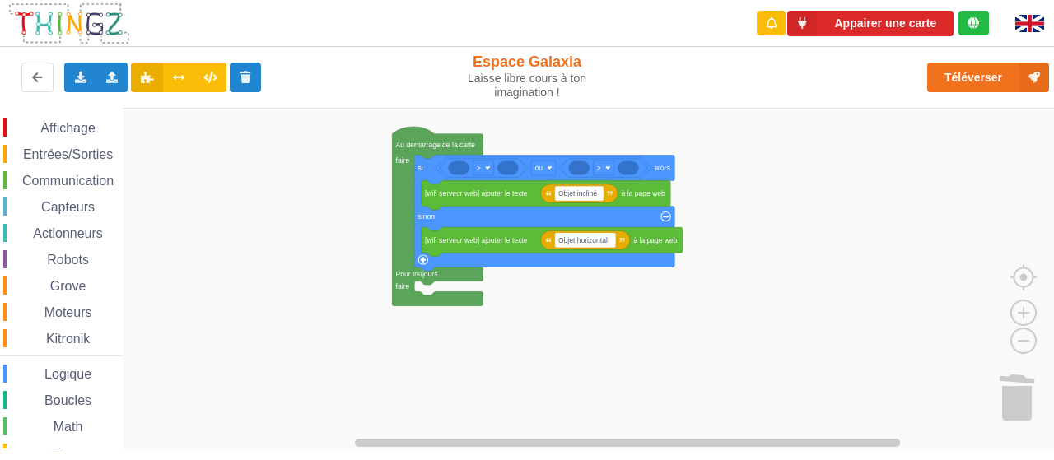
click at [336, 155] on div "Affichage Entrées/Sorties Communication Capteurs Actionneurs Robots Grove Moteu…" at bounding box center [532, 278] width 1065 height 341
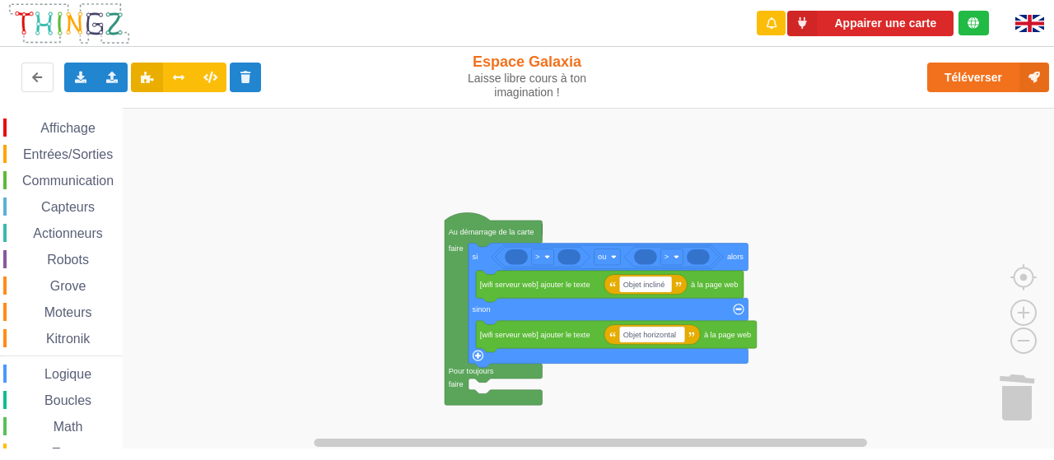
click at [393, 325] on div "Affichage Entrées/Sorties Communication Capteurs Actionneurs Robots Grove Moteu…" at bounding box center [532, 278] width 1065 height 341
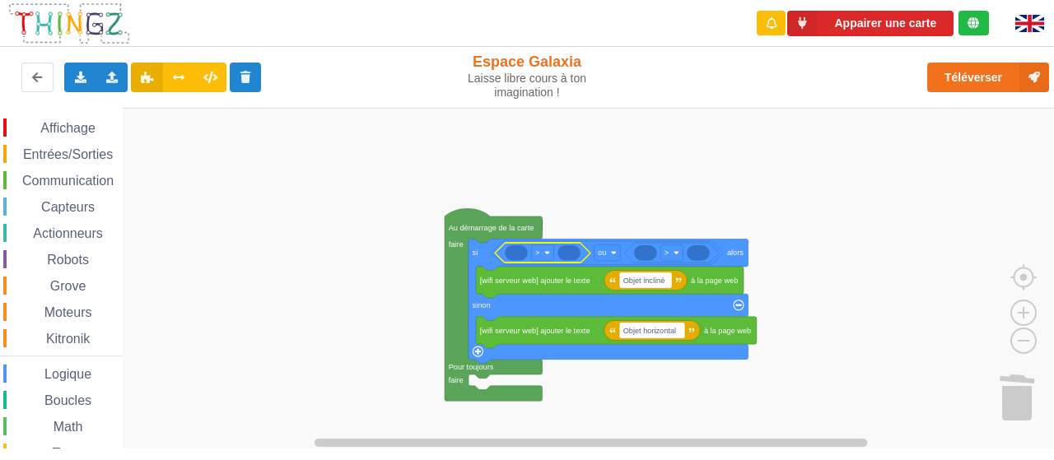
click at [576, 253] on icon "Espace de travail de Blocky" at bounding box center [568, 252] width 23 height 15
click at [570, 253] on icon "Espace de travail de Blocky" at bounding box center [568, 252] width 23 height 15
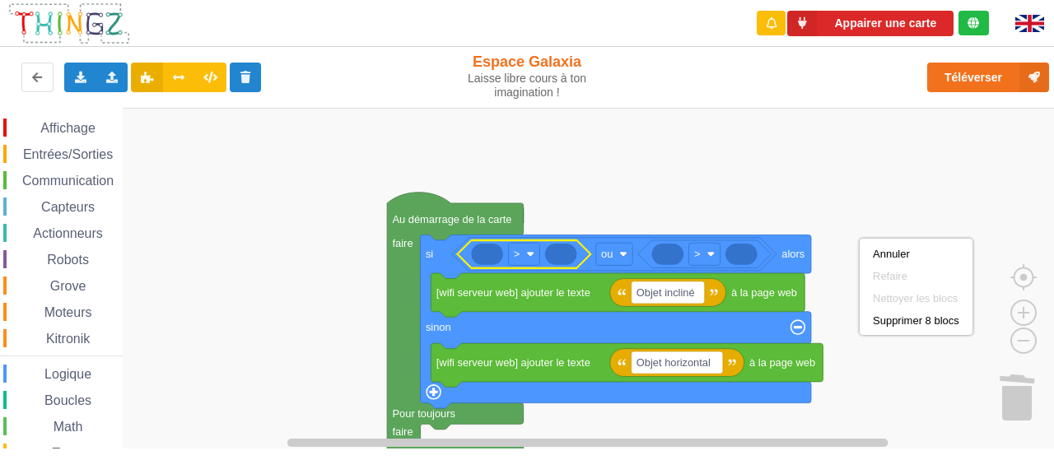
click at [772, 192] on rect "Espace de travail de Blocky" at bounding box center [532, 279] width 1065 height 342
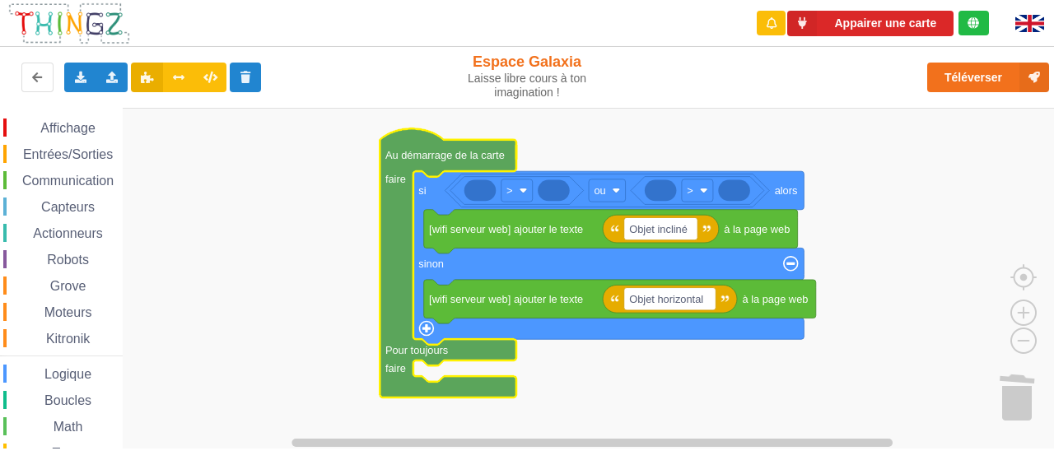
click at [340, 347] on rect "Espace de travail de Blocky" at bounding box center [532, 279] width 1065 height 342
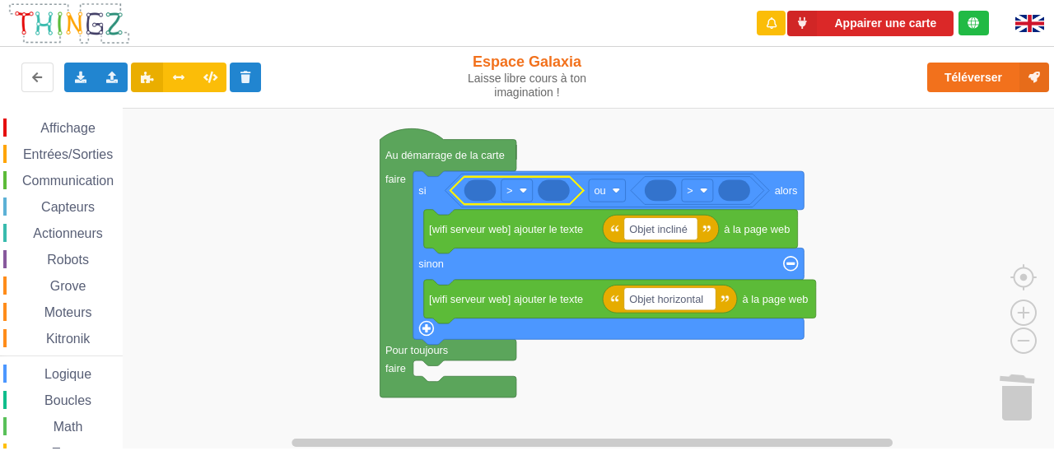
click at [533, 200] on icon "Espace de travail de Blocky" at bounding box center [516, 190] width 133 height 28
click at [468, 190] on icon "Espace de travail de Blocky" at bounding box center [480, 189] width 32 height 21
click at [72, 287] on span "Grove" at bounding box center [68, 286] width 41 height 14
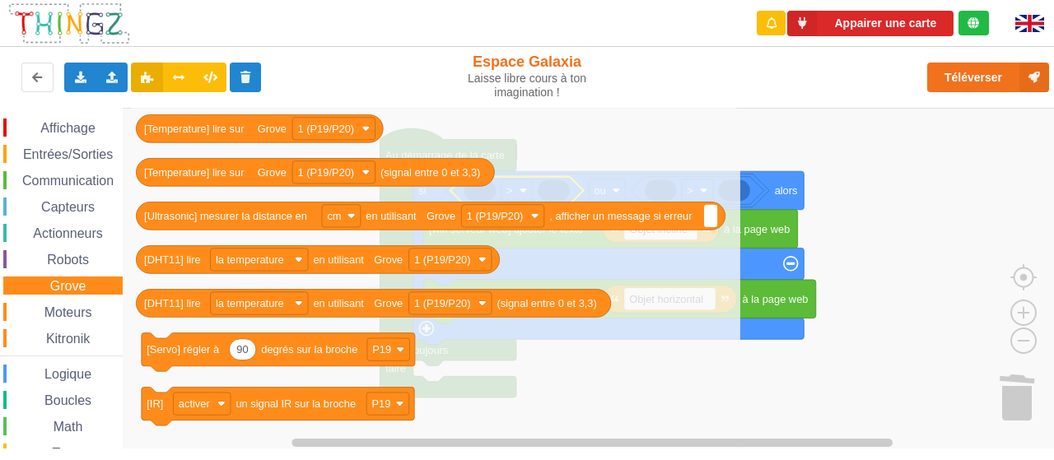
click at [84, 209] on span "Capteurs" at bounding box center [68, 207] width 58 height 14
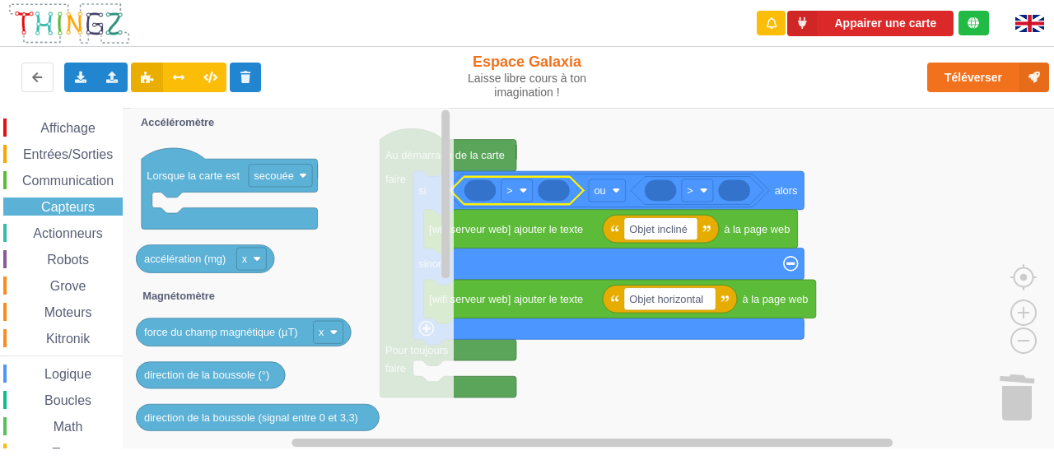
scroll to position [86, 0]
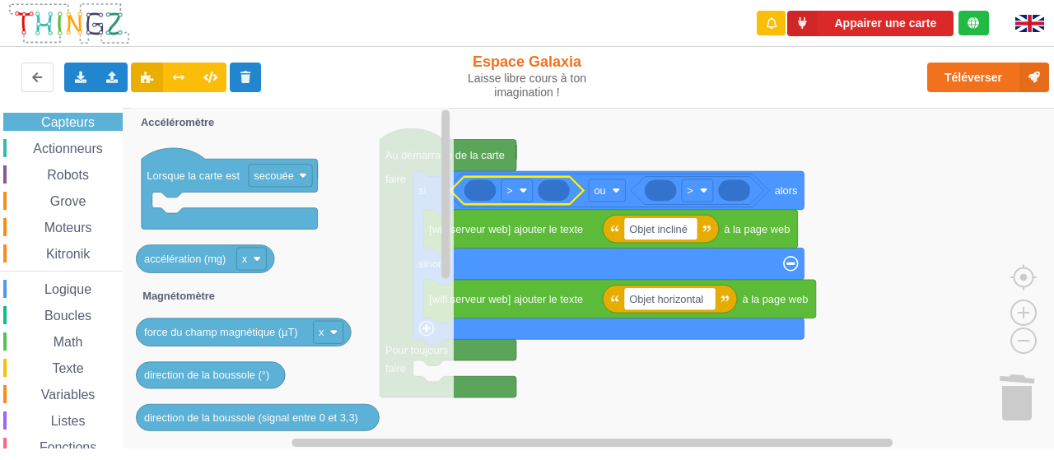
click at [67, 282] on span "Logique" at bounding box center [68, 289] width 52 height 14
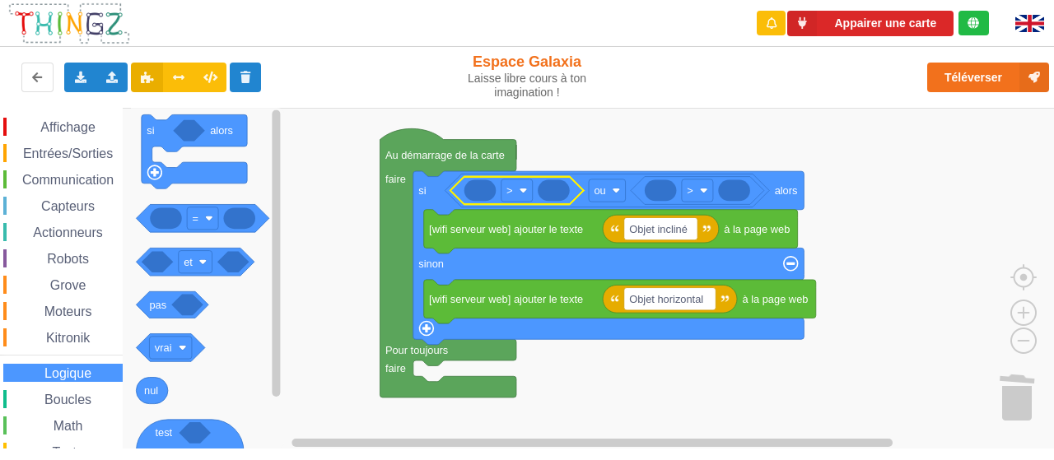
scroll to position [0, 0]
click at [77, 205] on span "Capteurs" at bounding box center [68, 208] width 58 height 14
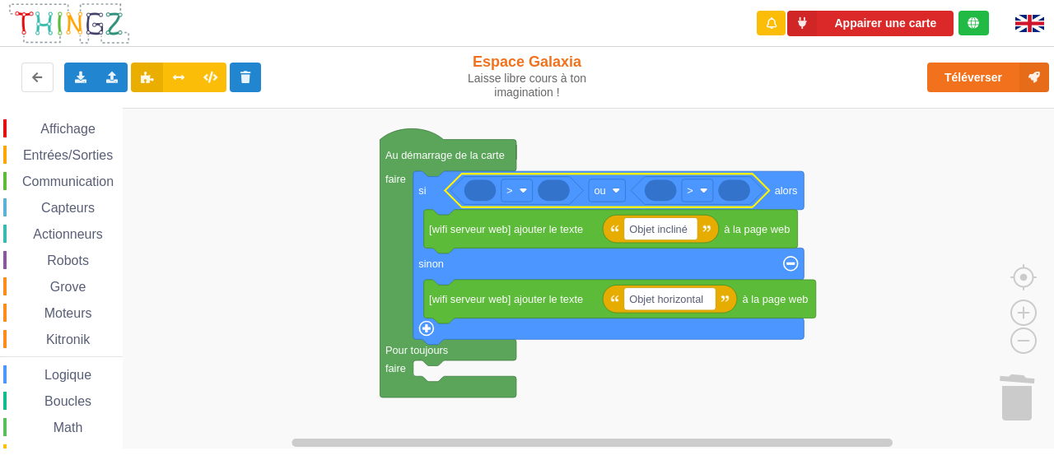
click at [593, 203] on icon "Espace de travail de Blocky" at bounding box center [606, 190] width 324 height 33
click at [536, 187] on icon "Espace de travail de Blocky" at bounding box center [516, 190] width 133 height 28
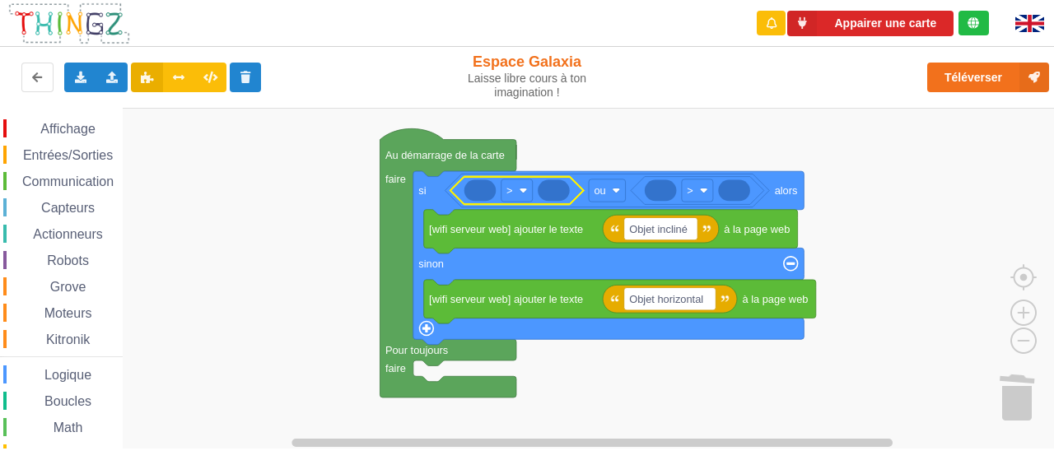
click at [489, 180] on icon "Espace de travail de Blocky" at bounding box center [480, 189] width 32 height 21
click at [271, 212] on rect "Espace de travail de Blocky" at bounding box center [532, 279] width 1065 height 342
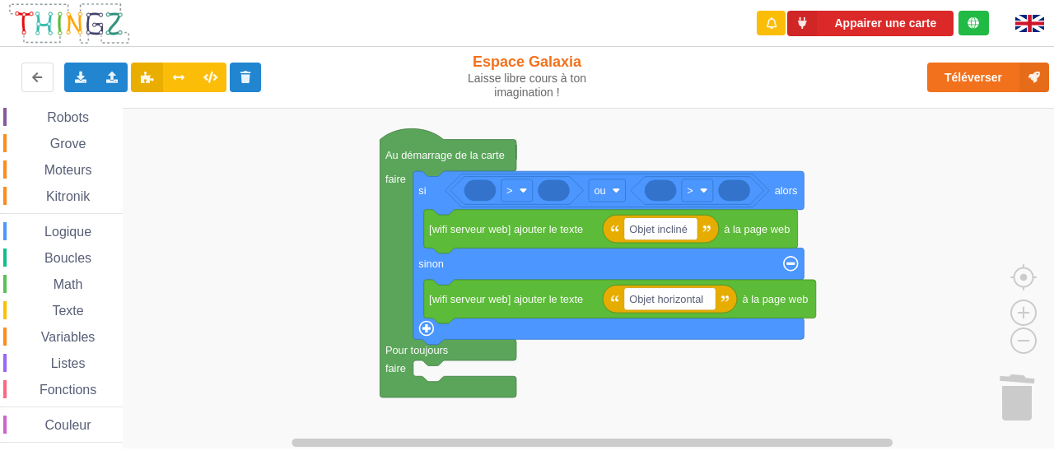
click at [74, 340] on span "Variables" at bounding box center [68, 337] width 59 height 14
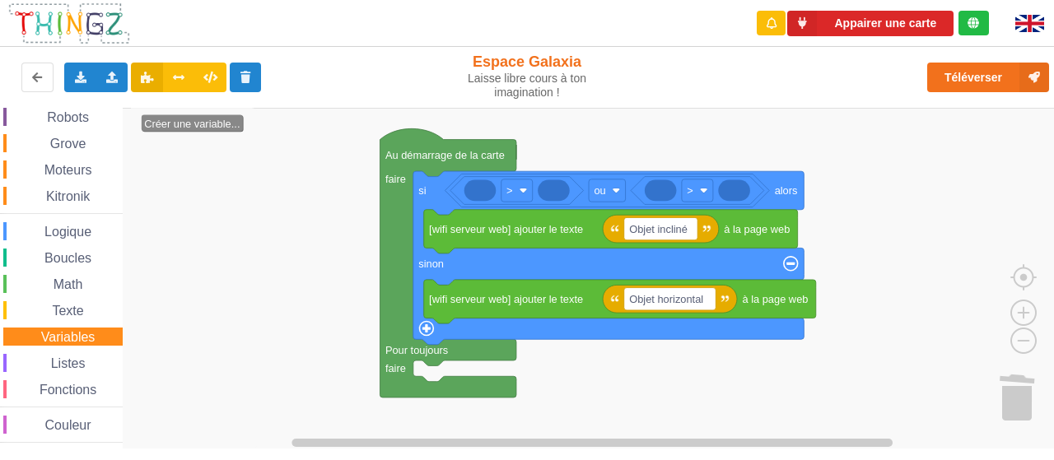
click at [196, 272] on icon "Espace de travail de Blocky" at bounding box center [194, 279] width 127 height 342
click at [91, 322] on div "Affichage Entrées/Sorties Communication Capteurs Actionneurs Robots Grove Moteu…" at bounding box center [61, 209] width 123 height 467
click at [77, 314] on span "Texte" at bounding box center [67, 311] width 36 height 14
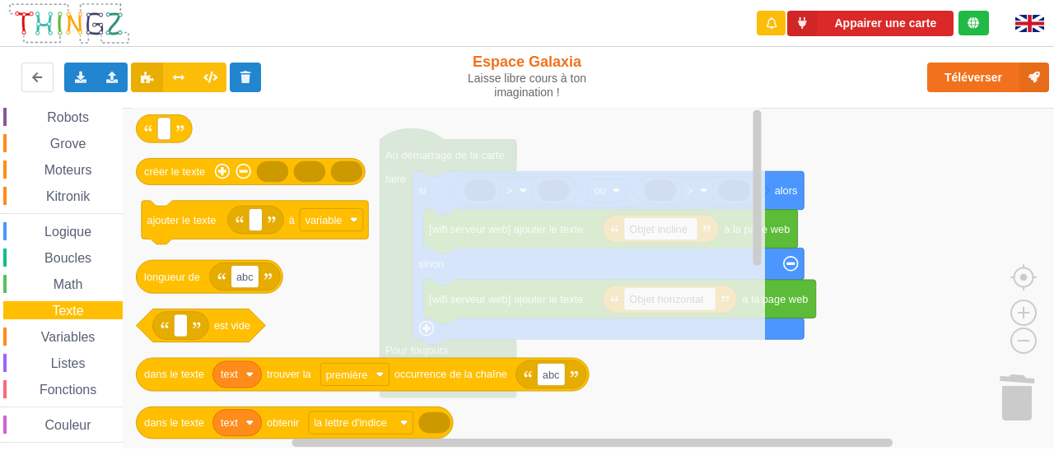
click at [71, 338] on span "Variables" at bounding box center [68, 337] width 59 height 14
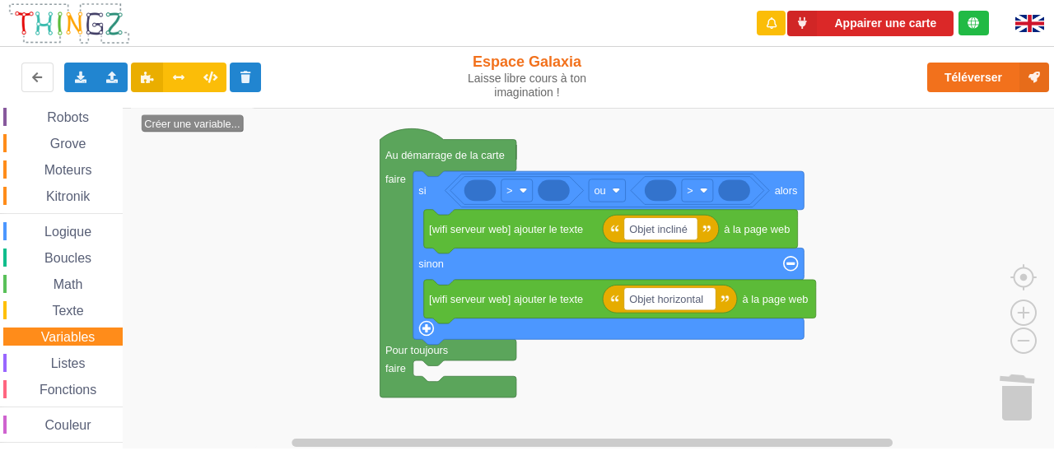
click at [212, 149] on icon "Espace de travail de Blocky" at bounding box center [194, 279] width 127 height 342
click at [245, 80] on icon at bounding box center [246, 77] width 14 height 10
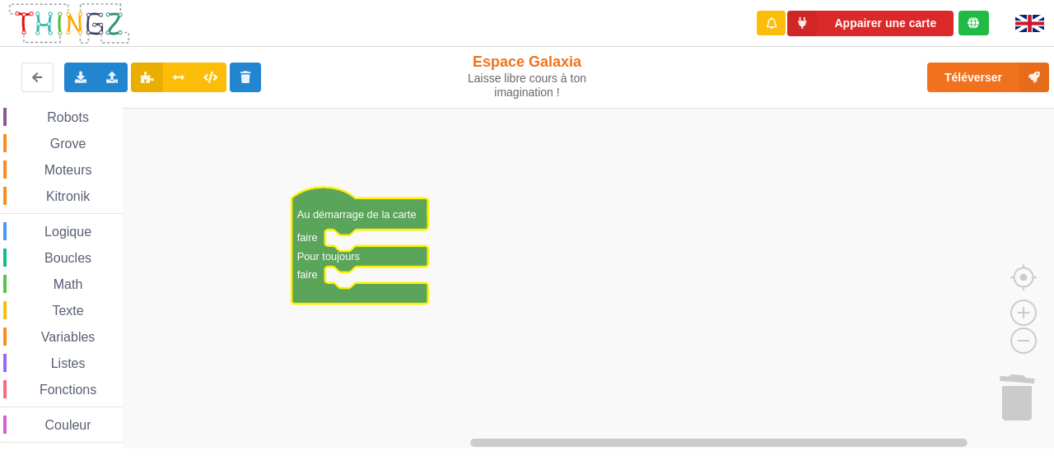
scroll to position [0, 0]
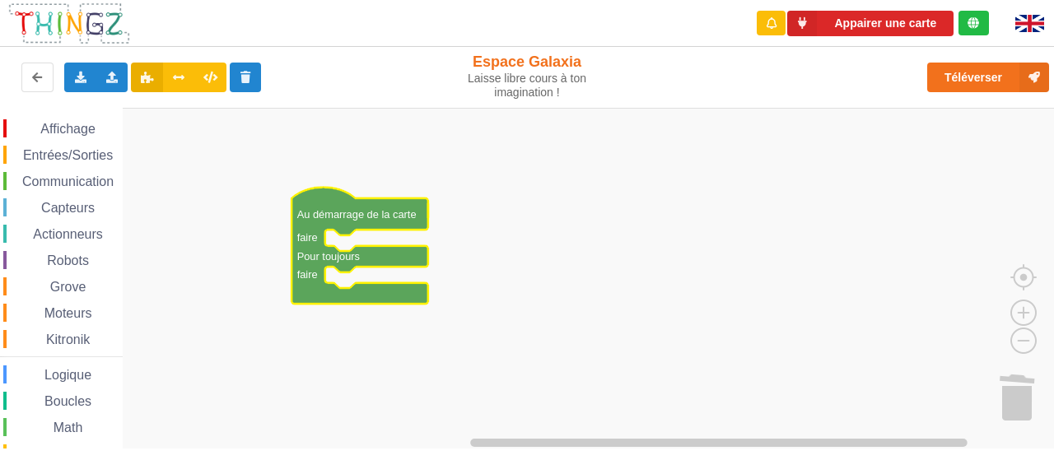
click at [74, 125] on span "Affichage" at bounding box center [67, 129] width 59 height 14
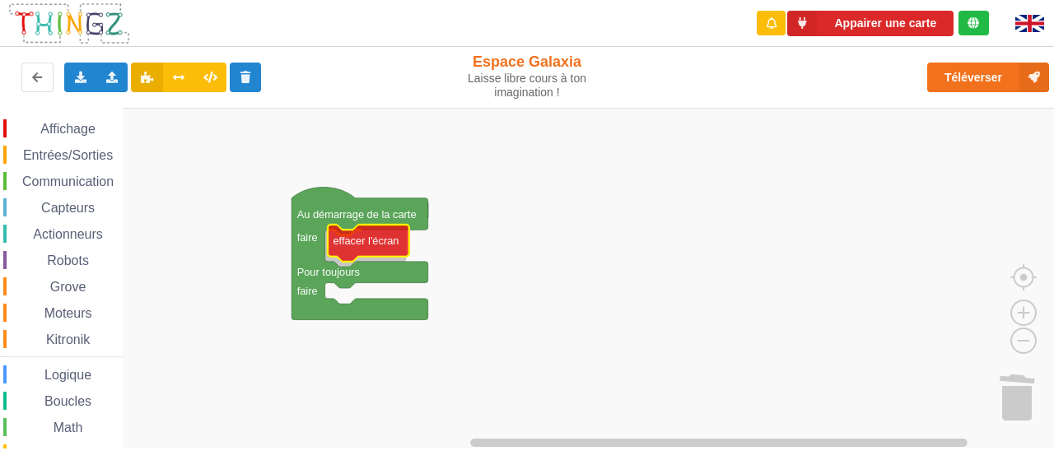
click at [375, 240] on div "Affichage Entrées/Sorties Communication Capteurs Actionneurs Robots Grove Moteu…" at bounding box center [532, 278] width 1065 height 341
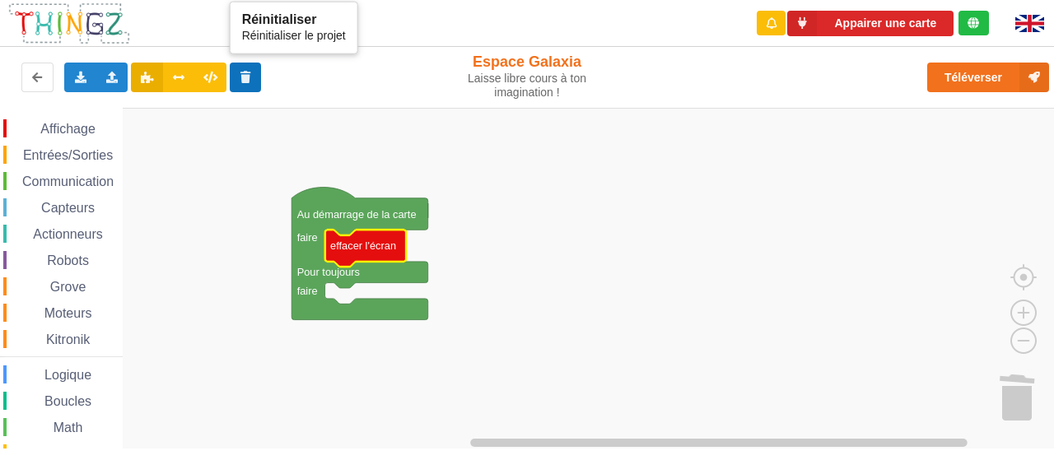
click at [239, 81] on icon at bounding box center [246, 77] width 14 height 10
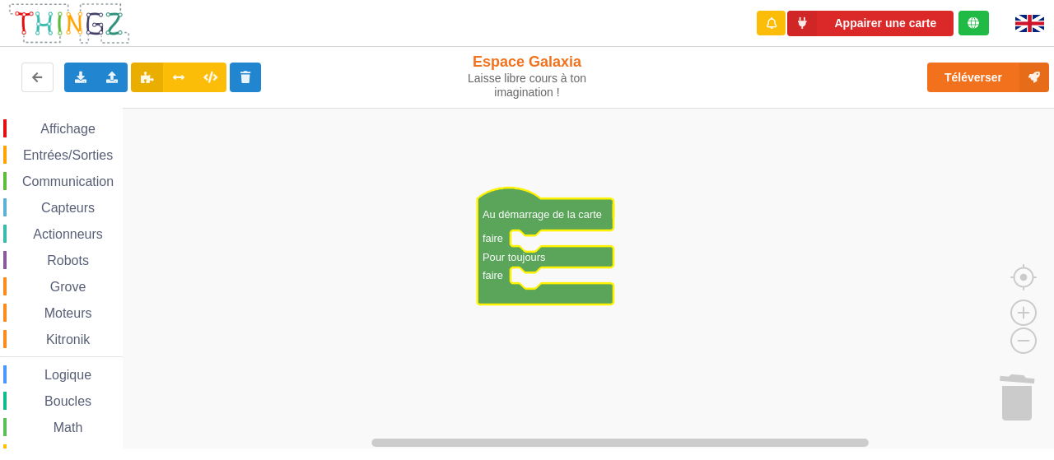
click at [72, 192] on div "Affichage Entrées/Sorties Communication Capteurs Actionneurs Robots Grove Moteu…" at bounding box center [61, 352] width 123 height 467
click at [76, 180] on span "Communication" at bounding box center [68, 181] width 96 height 14
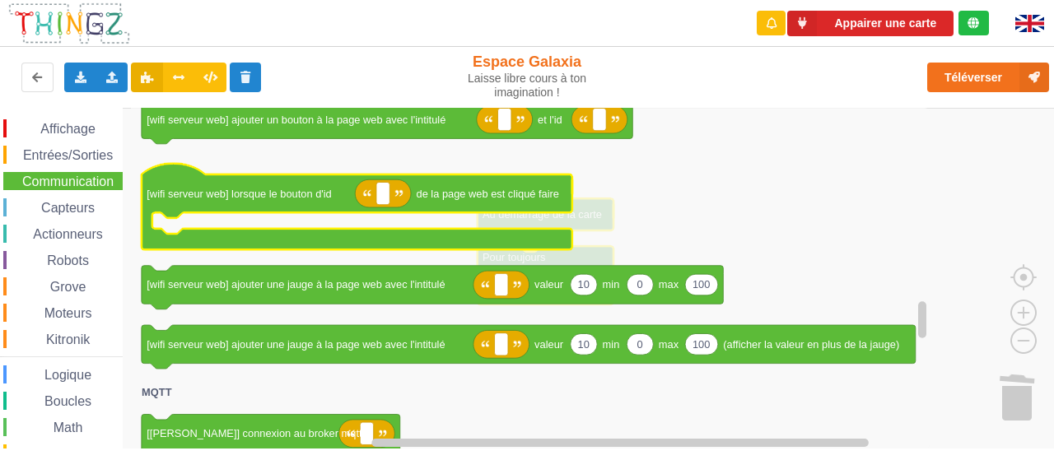
click at [510, 206] on icon "Espace de travail de Blocky" at bounding box center [357, 206] width 430 height 86
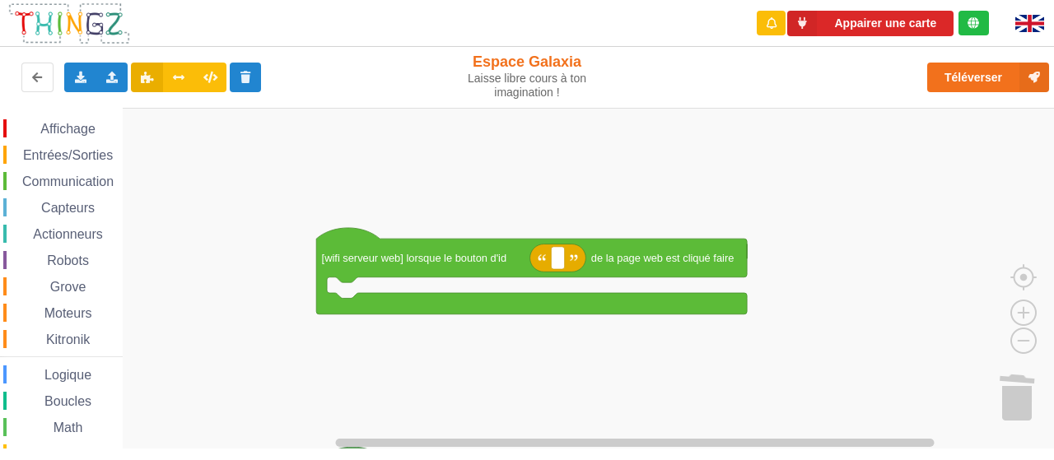
click at [280, 258] on div "Affichage Entrées/Sorties Communication Capteurs Actionneurs Robots Grove Moteu…" at bounding box center [532, 278] width 1065 height 341
click at [561, 256] on rect "Espace de travail de Blocky" at bounding box center [557, 257] width 13 height 22
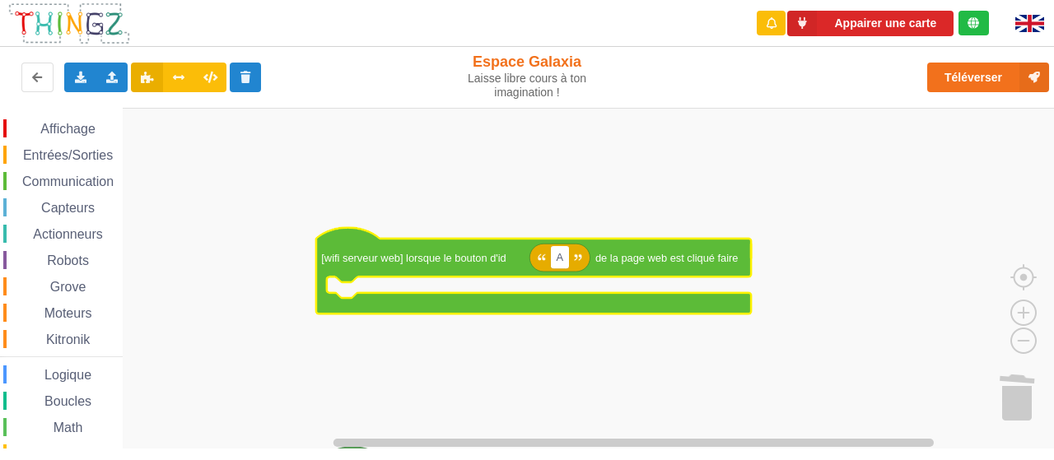
type input "AI"
click at [70, 151] on span "Entrées/Sorties" at bounding box center [68, 155] width 95 height 14
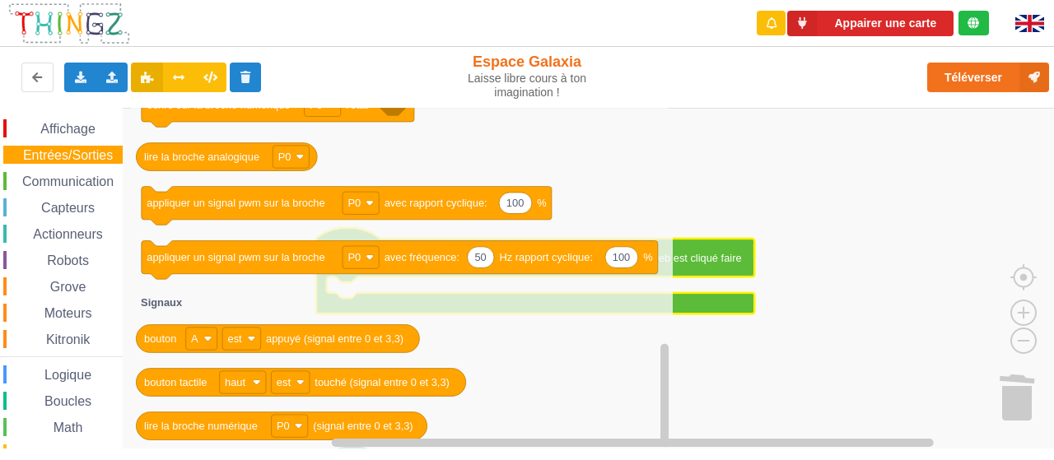
click at [74, 291] on span "Grove" at bounding box center [68, 287] width 41 height 14
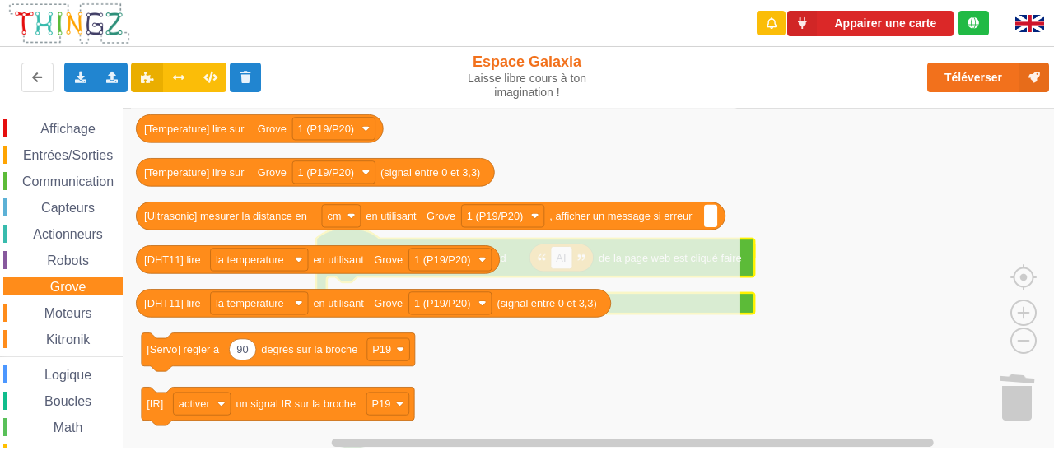
click at [75, 312] on span "Moteurs" at bounding box center [68, 313] width 53 height 14
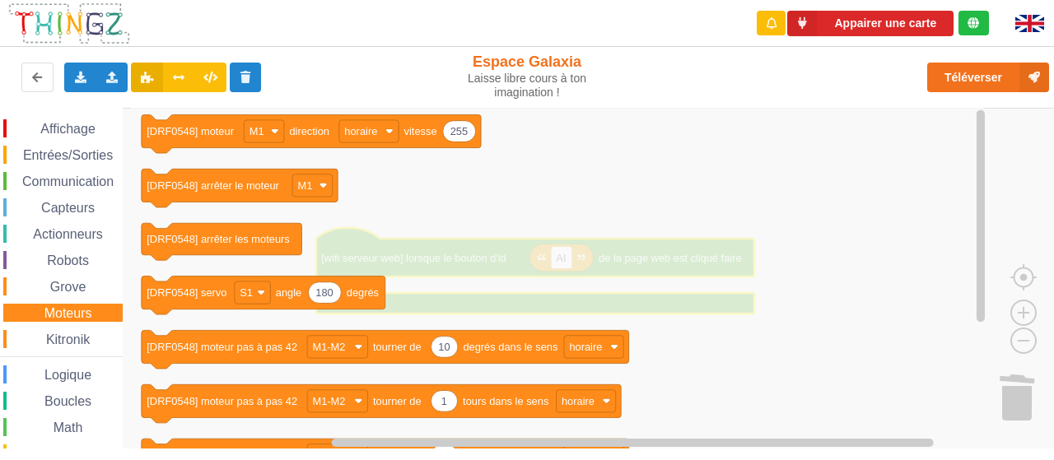
click at [80, 337] on span "Kitronik" at bounding box center [68, 340] width 49 height 14
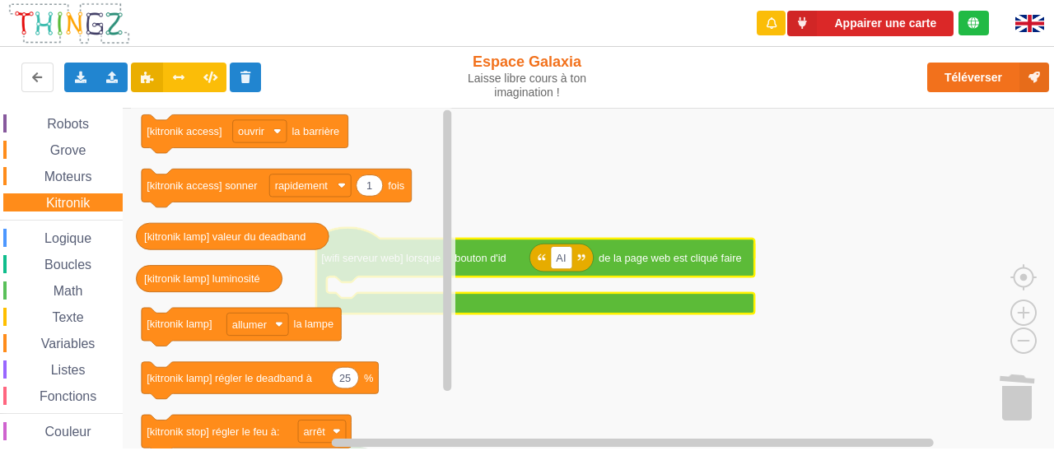
scroll to position [140, 0]
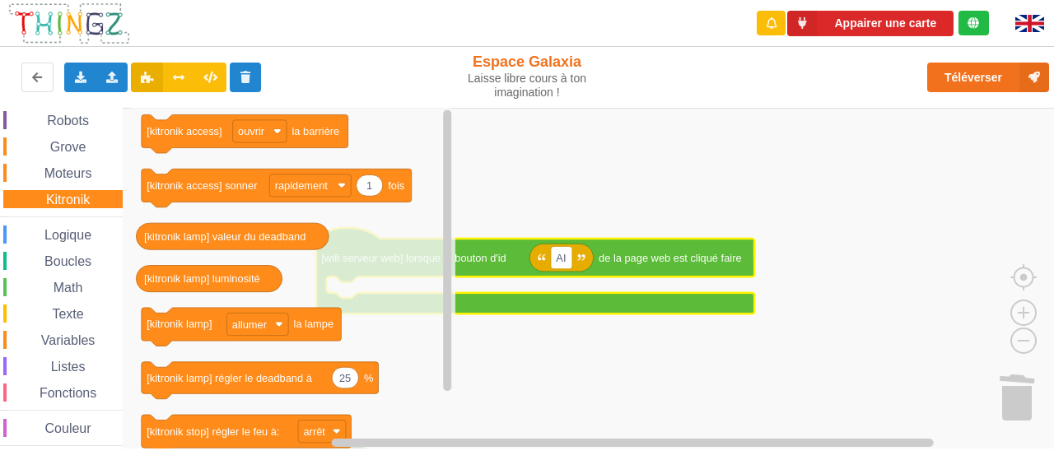
click at [80, 337] on span "Variables" at bounding box center [68, 340] width 59 height 14
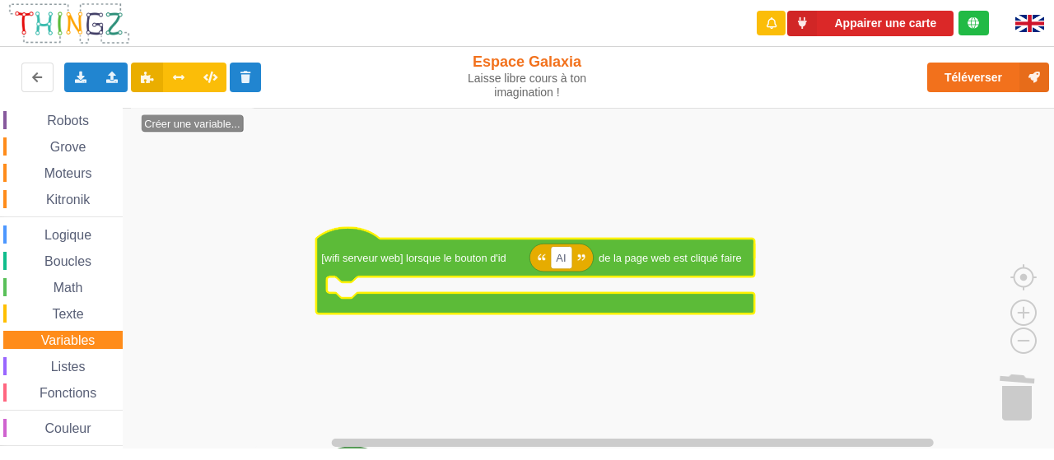
click at [69, 201] on span "Kitronik" at bounding box center [68, 200] width 49 height 14
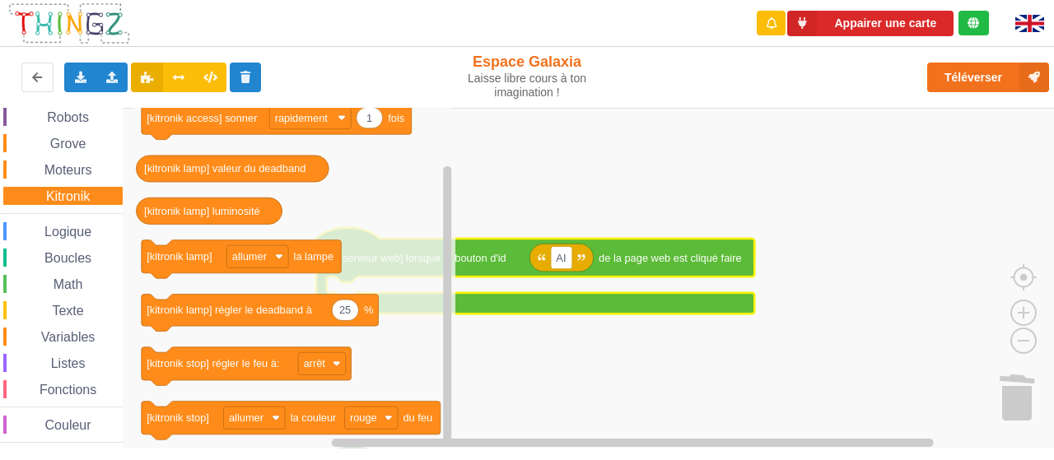
scroll to position [0, 0]
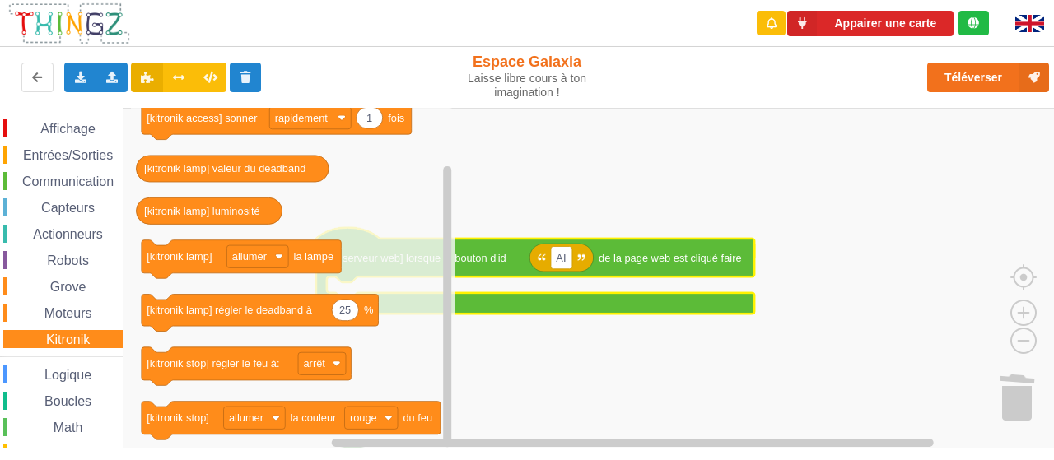
click at [78, 287] on span "Grove" at bounding box center [68, 287] width 41 height 14
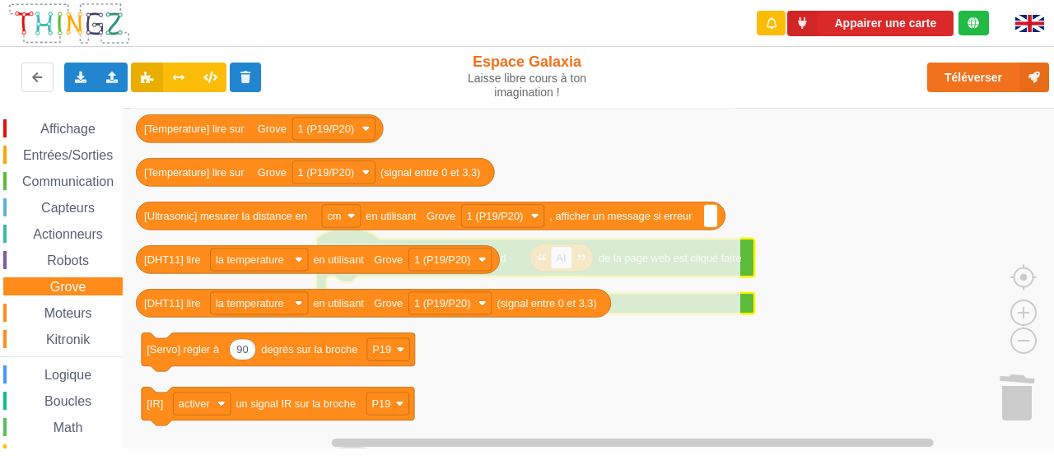
click at [76, 300] on div "Affichage Entrées/Sorties Communication Capteurs Actionneurs Robots Grove Moteu…" at bounding box center [61, 352] width 123 height 467
click at [70, 274] on div "Affichage Entrées/Sorties Communication Capteurs Actionneurs Robots Grove Moteu…" at bounding box center [61, 352] width 123 height 467
click at [72, 265] on span "Robots" at bounding box center [67, 261] width 47 height 14
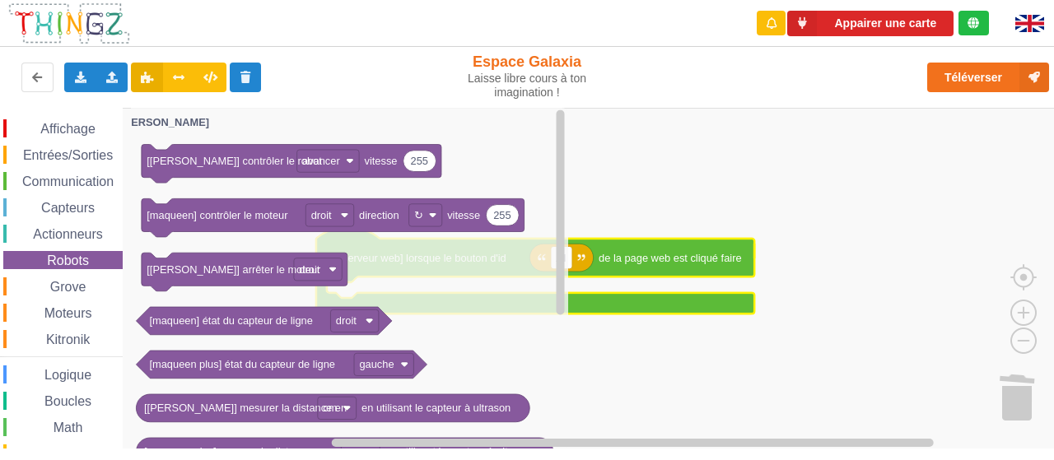
click at [72, 299] on div "Affichage Entrées/Sorties Communication Capteurs Actionneurs Robots Grove Moteu…" at bounding box center [61, 352] width 123 height 467
click at [69, 314] on span "Moteurs" at bounding box center [68, 313] width 53 height 14
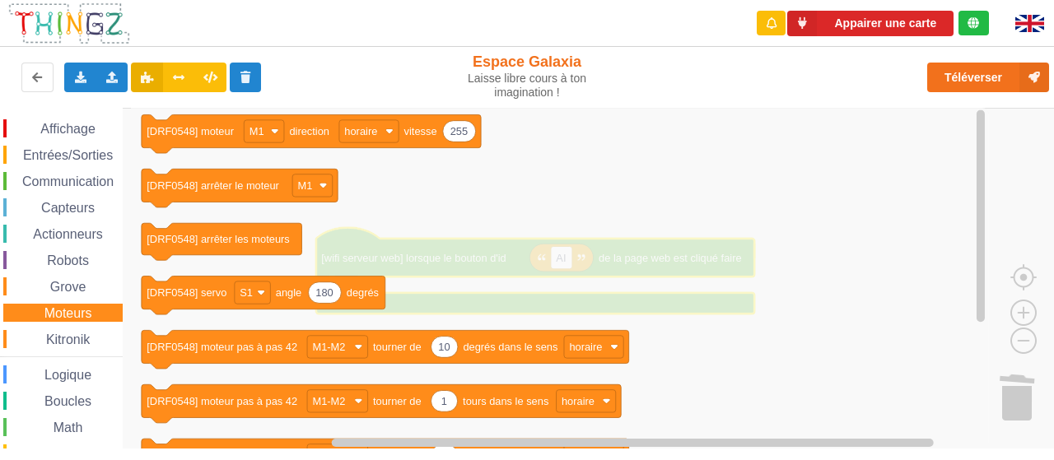
click at [71, 285] on span "Grove" at bounding box center [68, 287] width 41 height 14
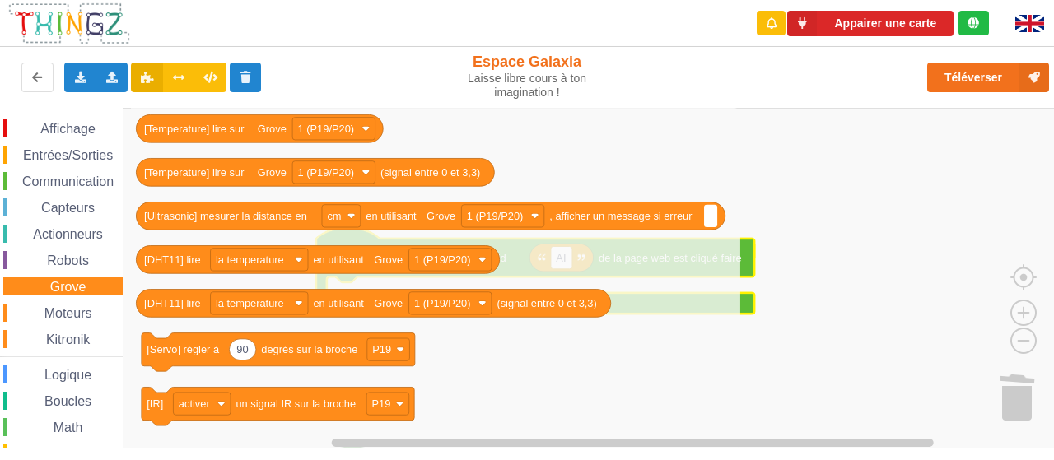
click at [63, 337] on span "Kitronik" at bounding box center [68, 340] width 49 height 14
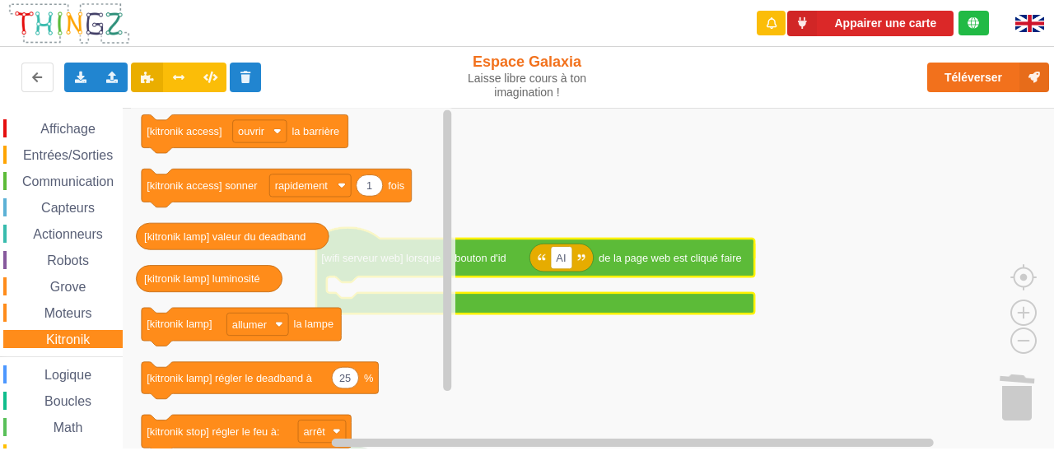
click at [76, 146] on div "Entrées/Sorties" at bounding box center [62, 155] width 119 height 18
